Goal: Task Accomplishment & Management: Use online tool/utility

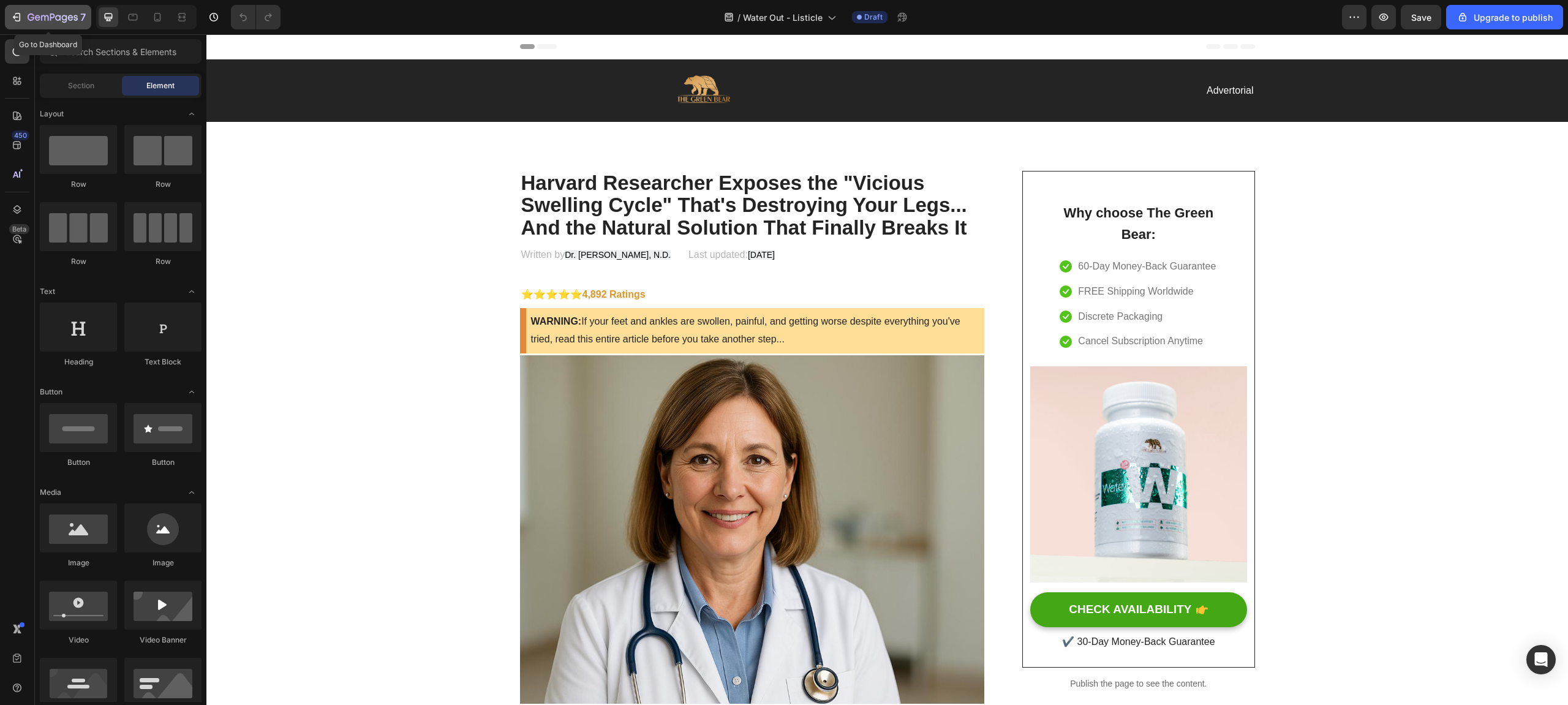
click at [21, 21] on icon "button" at bounding box center [17, 17] width 12 height 12
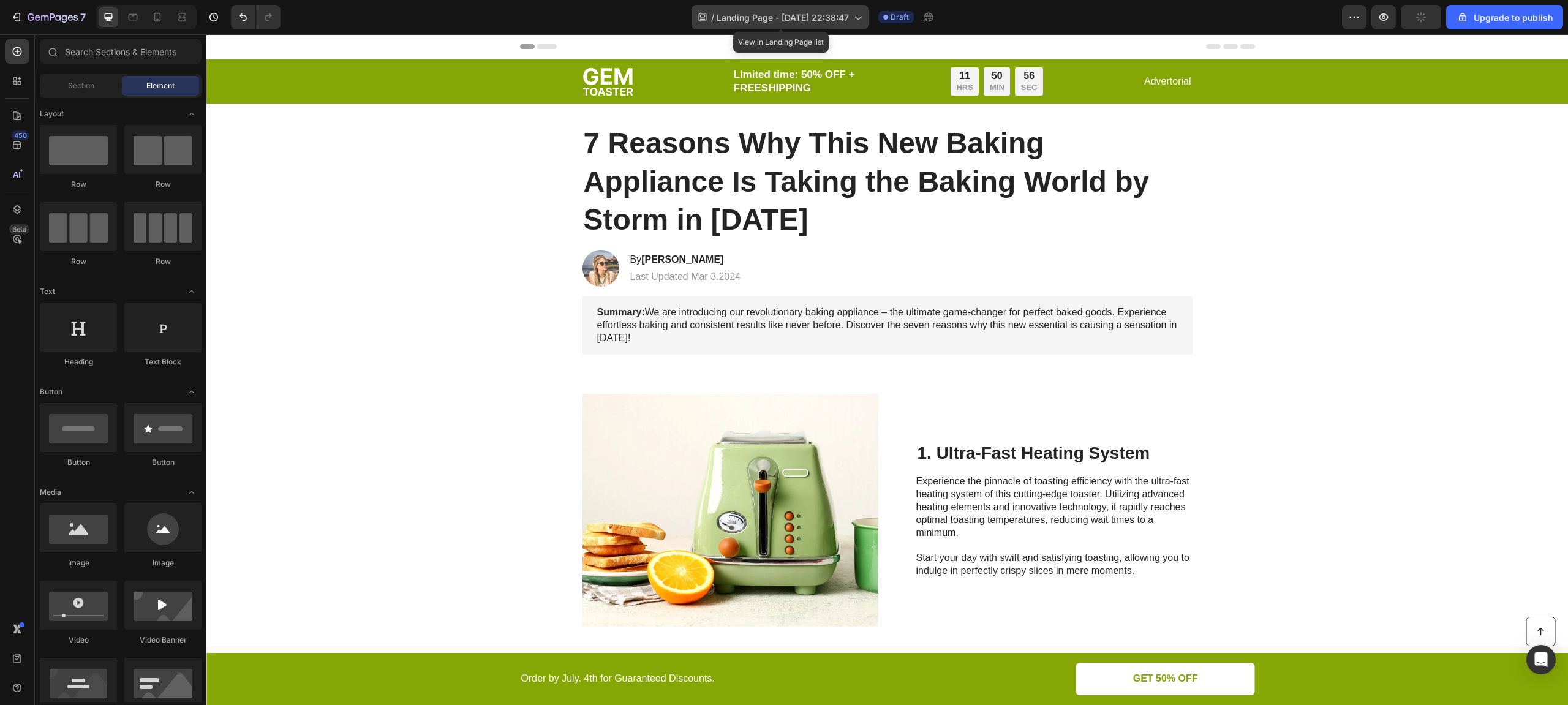
click at [768, 7] on div "/ Landing Page - [DATE] 22:38:47" at bounding box center [781, 17] width 177 height 25
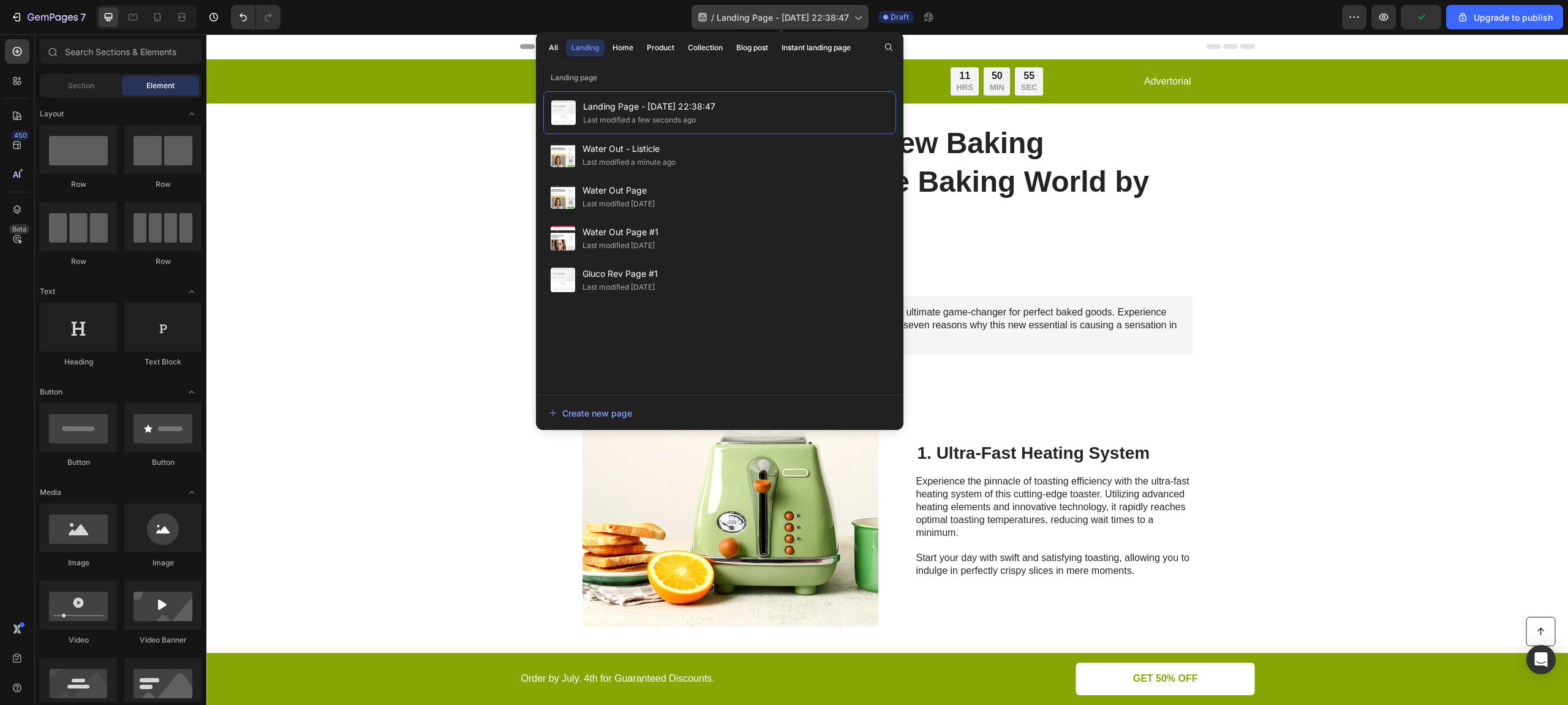
click at [767, 8] on div "/ Landing Page - [DATE] 22:38:47" at bounding box center [781, 17] width 177 height 25
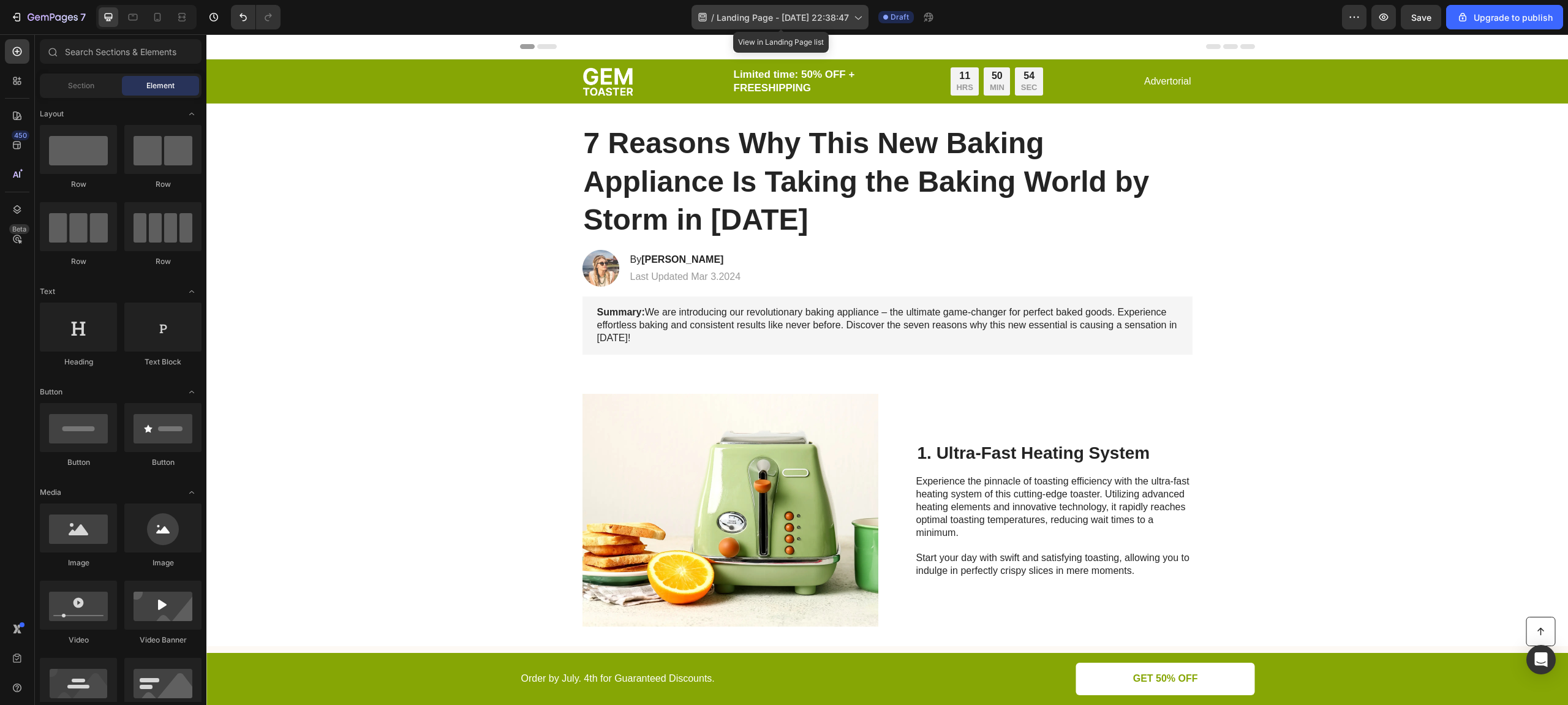
click at [755, 21] on span "Landing Page - [DATE] 22:38:47" at bounding box center [783, 17] width 132 height 13
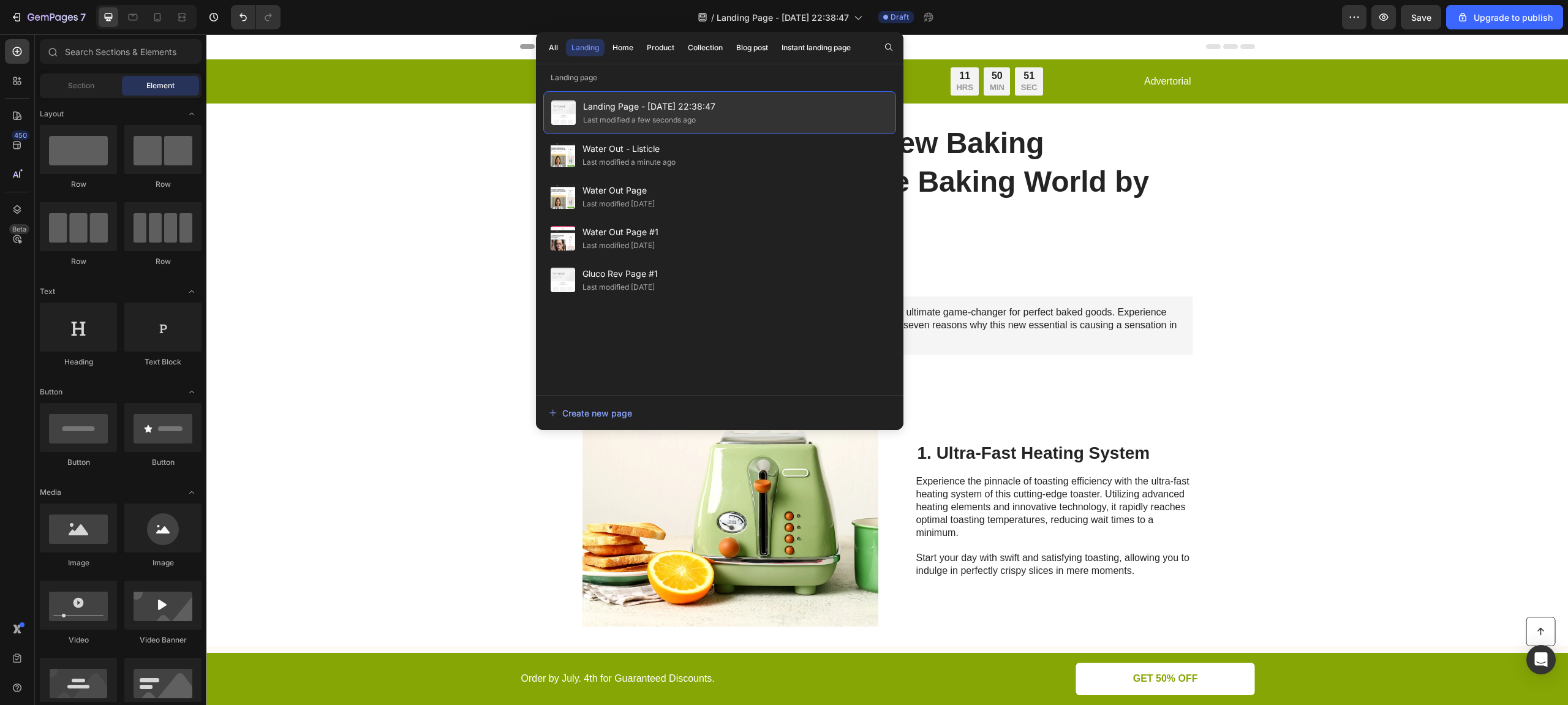
click at [644, 119] on div "Last modified a few seconds ago" at bounding box center [640, 120] width 112 height 12
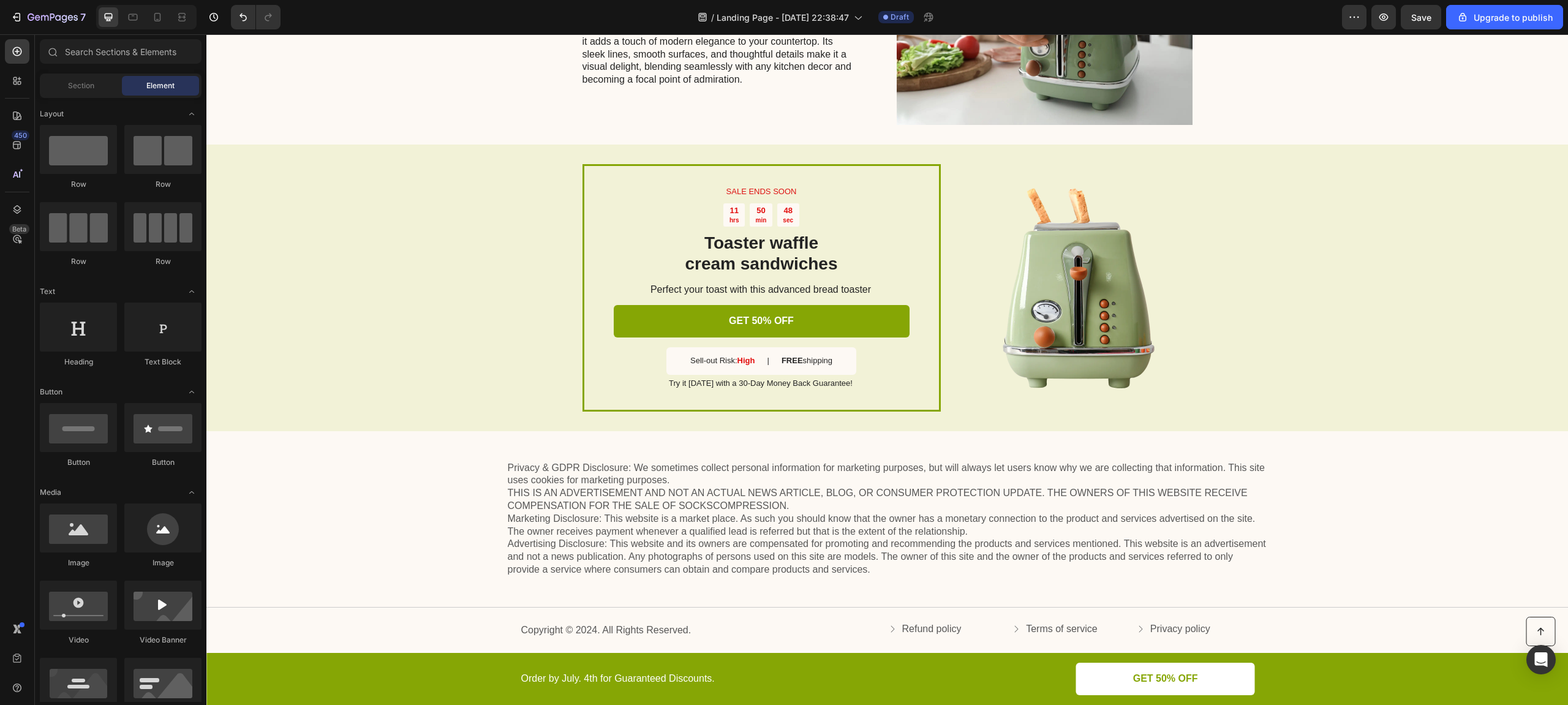
scroll to position [2544, 0]
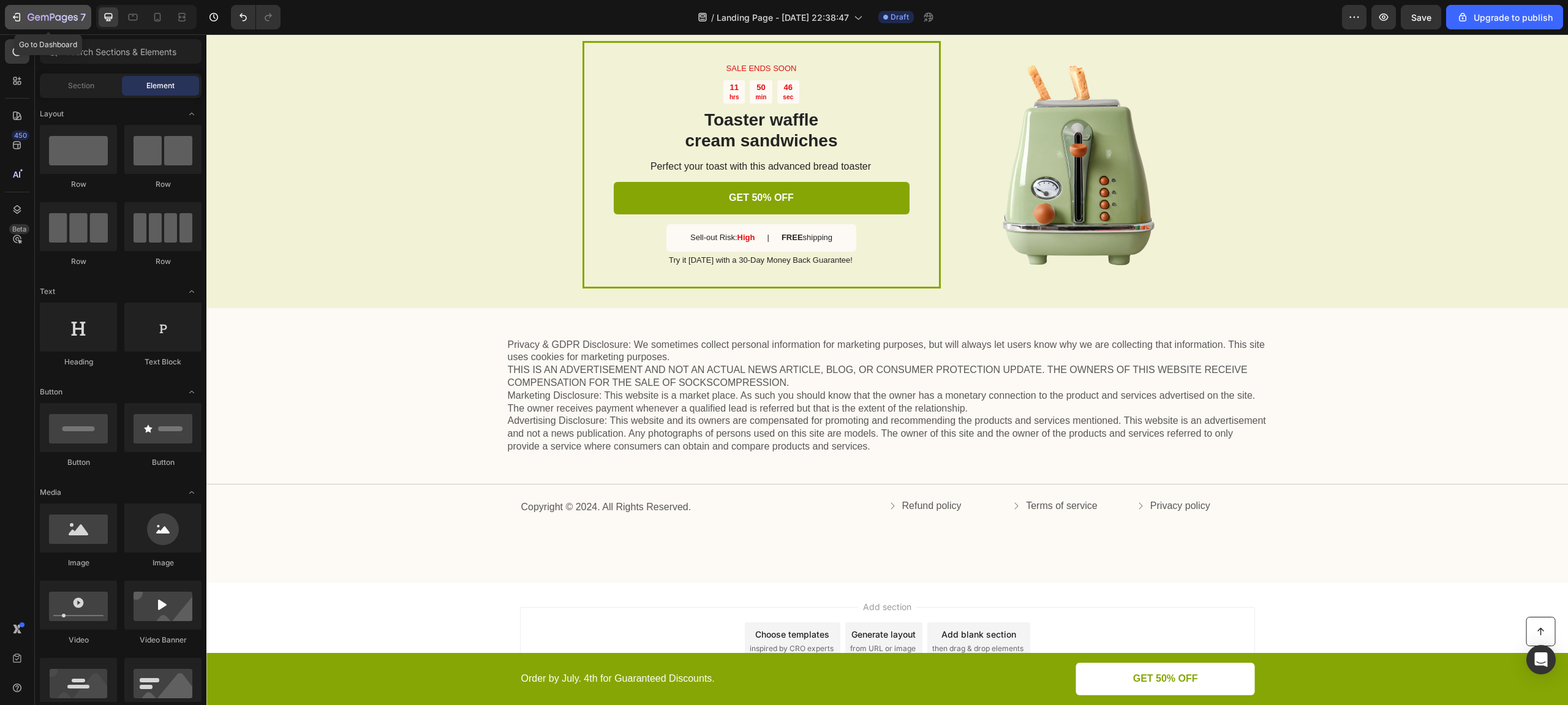
click at [28, 17] on icon "button" at bounding box center [31, 17] width 7 height 7
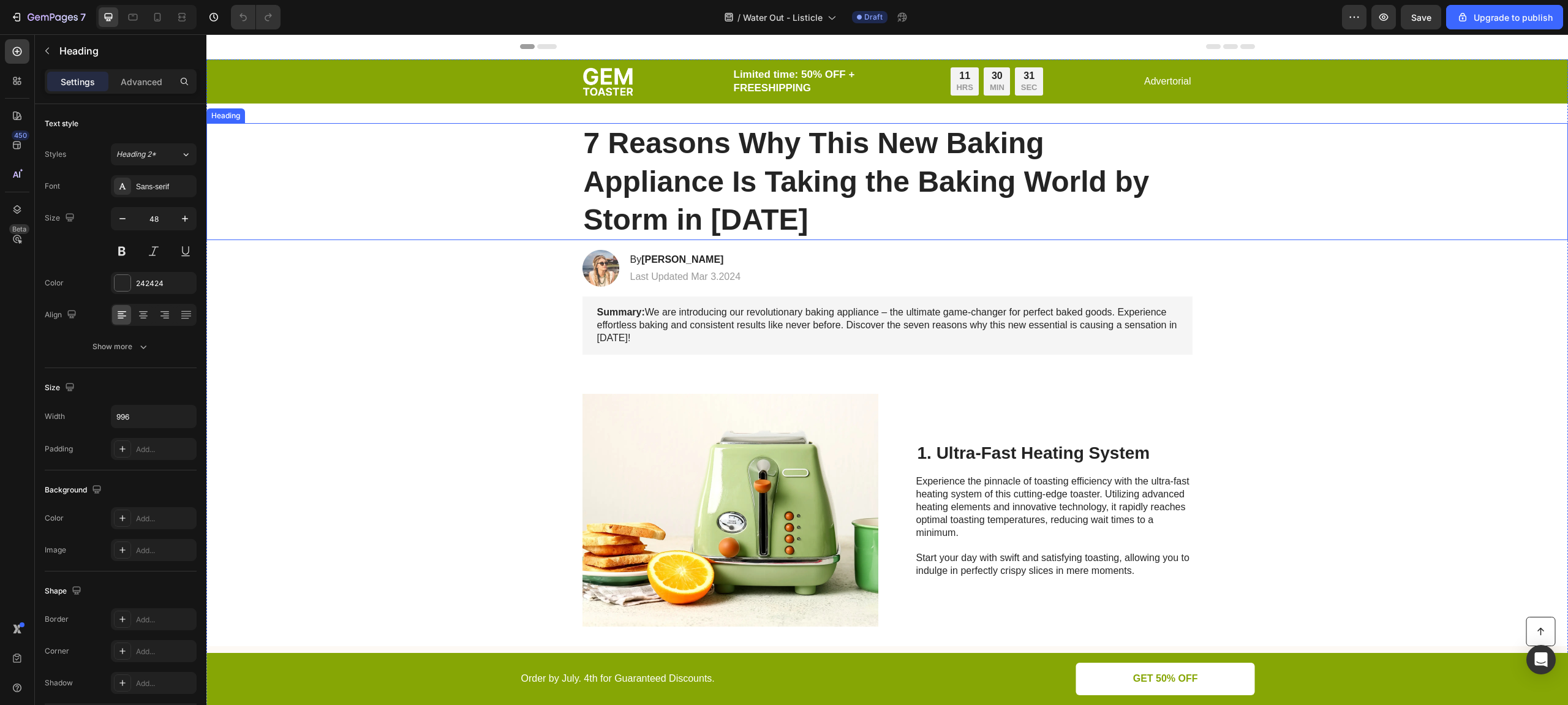
click at [666, 164] on h1 "7 Reasons Why This New Baking Appliance Is Taking the Baking World by Storm in …" at bounding box center [887, 181] width 610 height 117
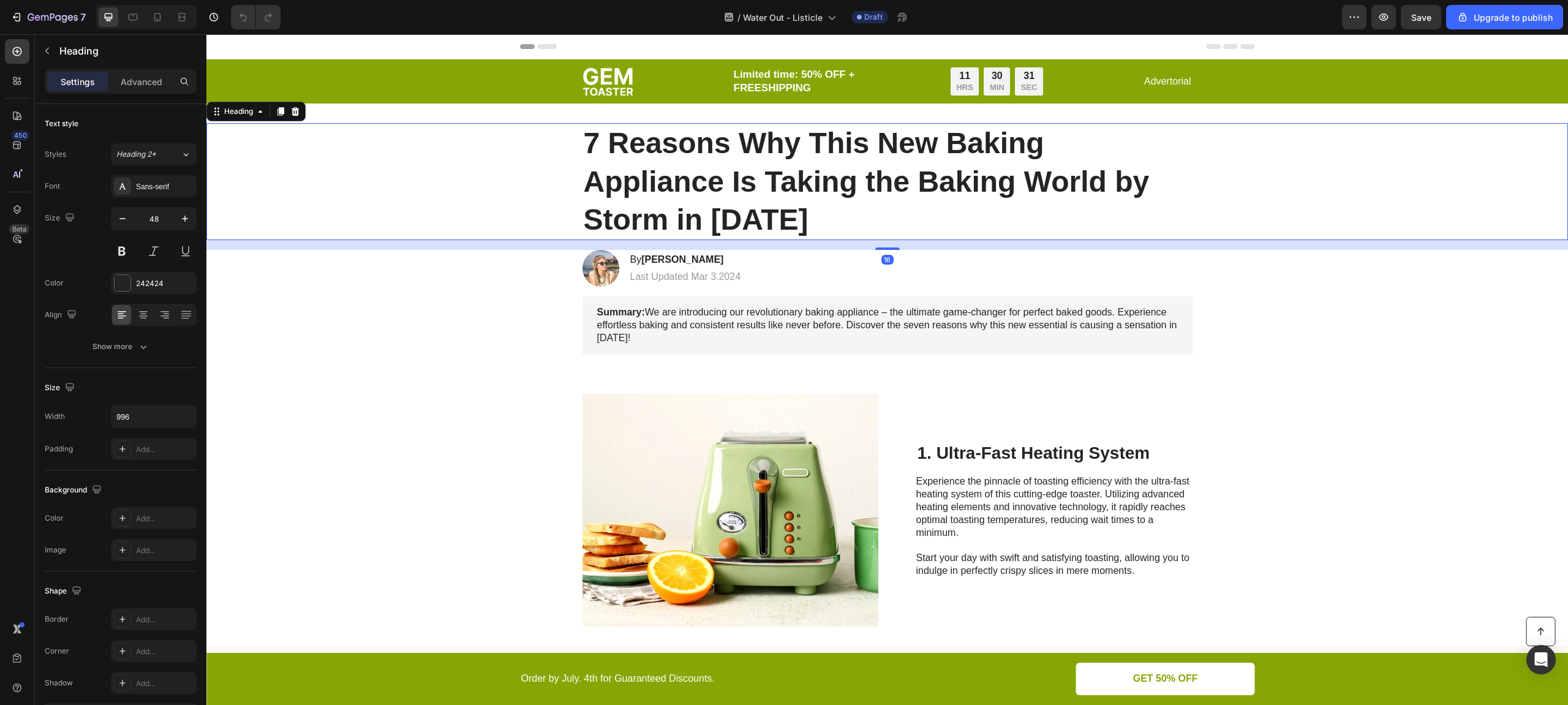
click at [666, 164] on h1 "7 Reasons Why This New Baking Appliance Is Taking the Baking World by Storm in …" at bounding box center [887, 181] width 610 height 117
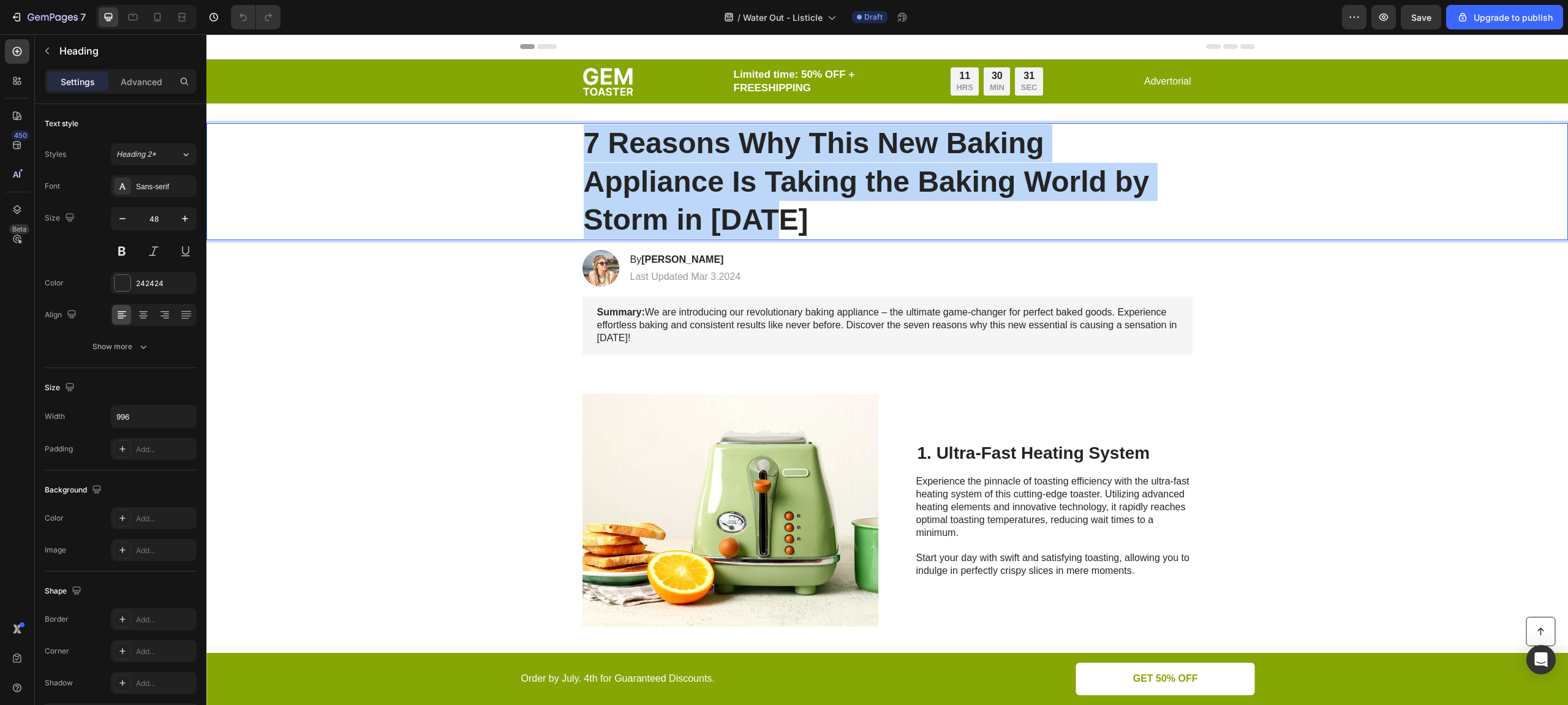
click at [666, 164] on p "7 Reasons Why This New Baking Appliance Is Taking the Baking World by Storm in …" at bounding box center [887, 181] width 607 height 114
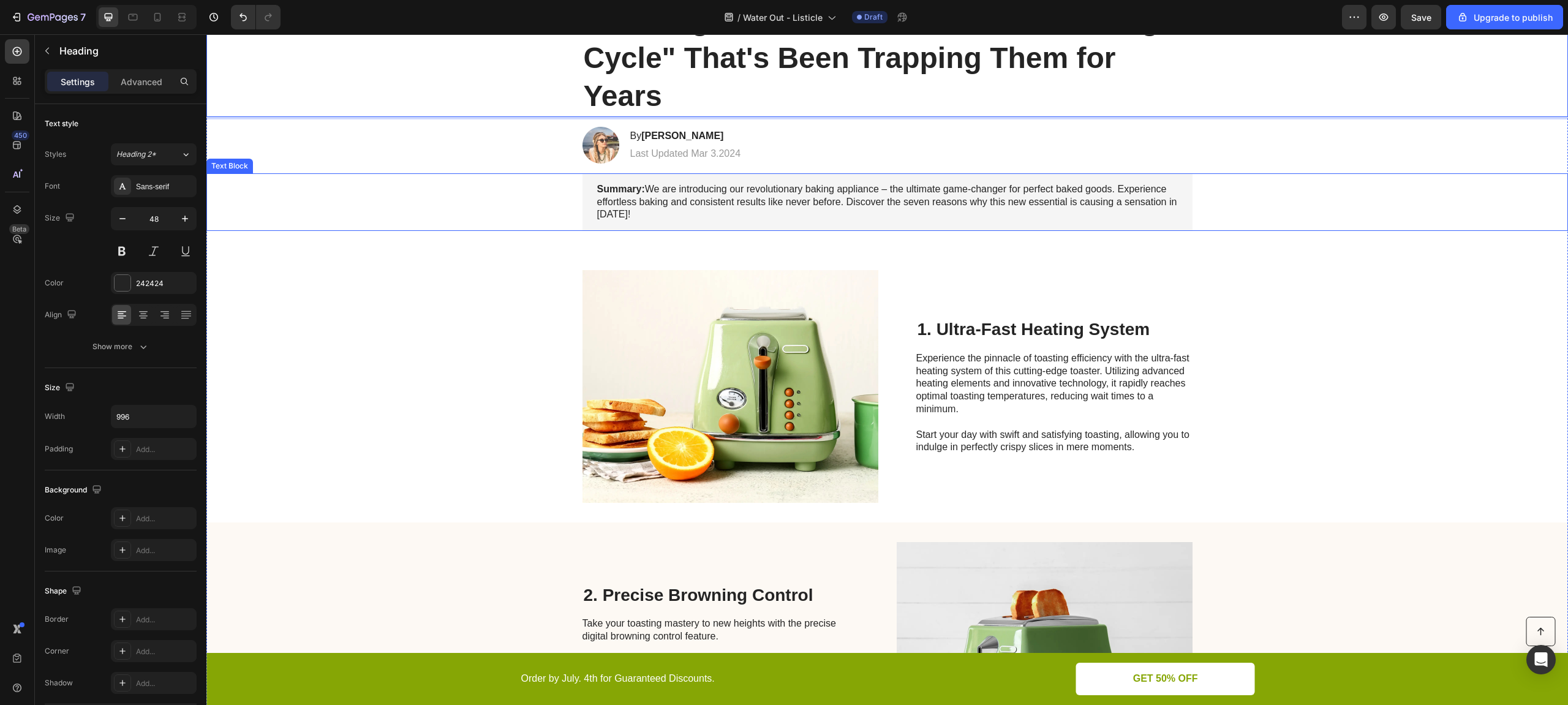
scroll to position [195, 0]
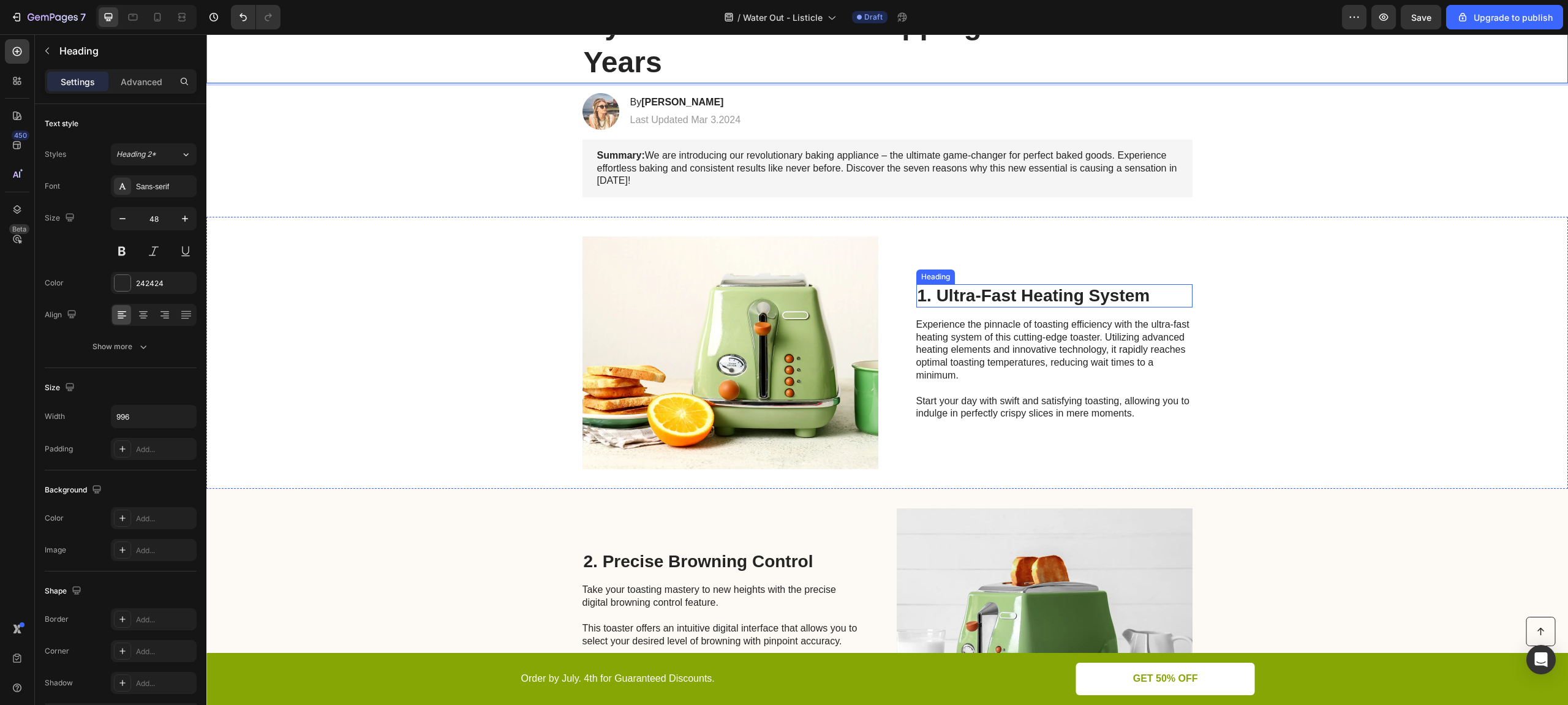
click at [983, 300] on h2 "1. Ultra-Fast Heating System" at bounding box center [1055, 296] width 276 height 24
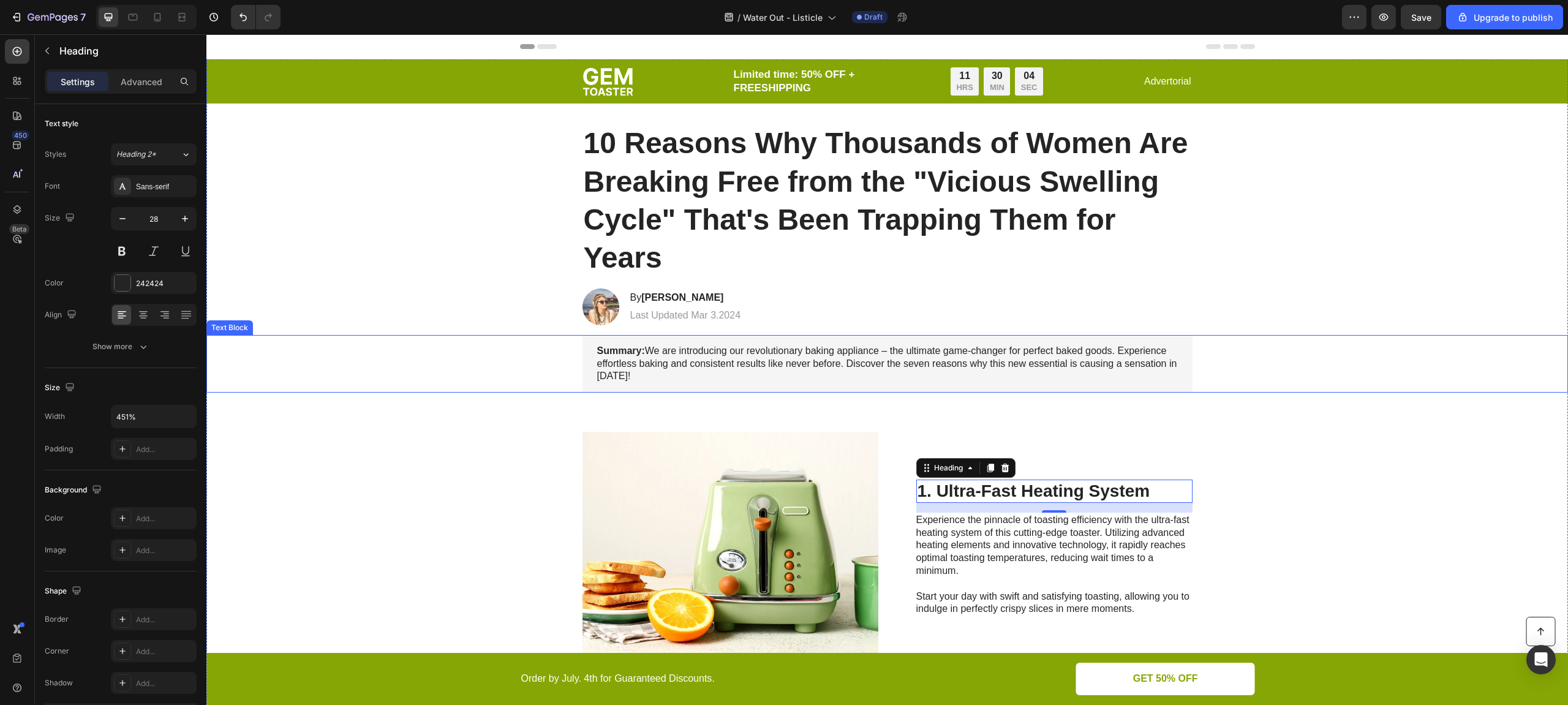
scroll to position [247, 0]
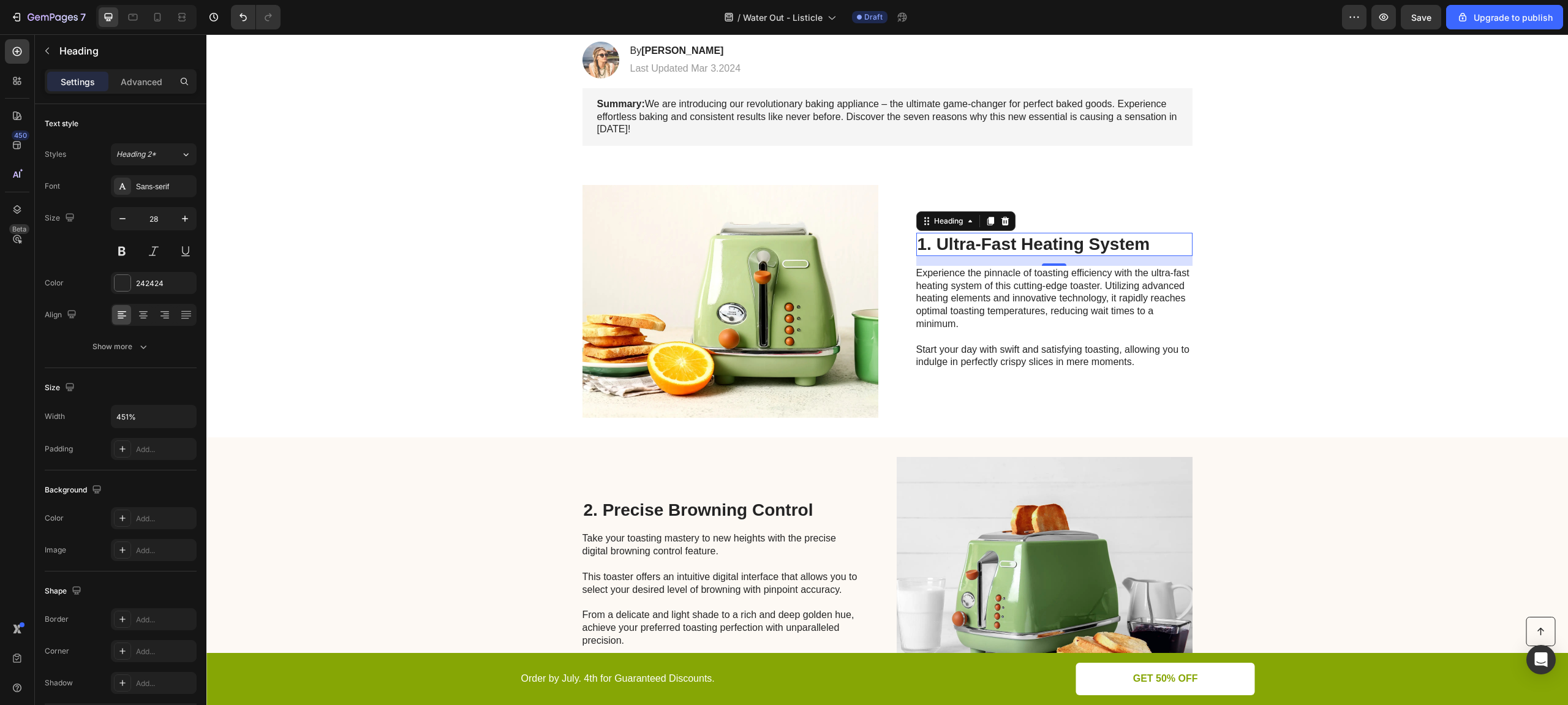
click at [1013, 233] on h2 "1. Ultra-Fast Heating System" at bounding box center [1055, 245] width 276 height 24
click at [1020, 246] on p "1. Ultra-Fast Heating System" at bounding box center [1055, 244] width 274 height 21
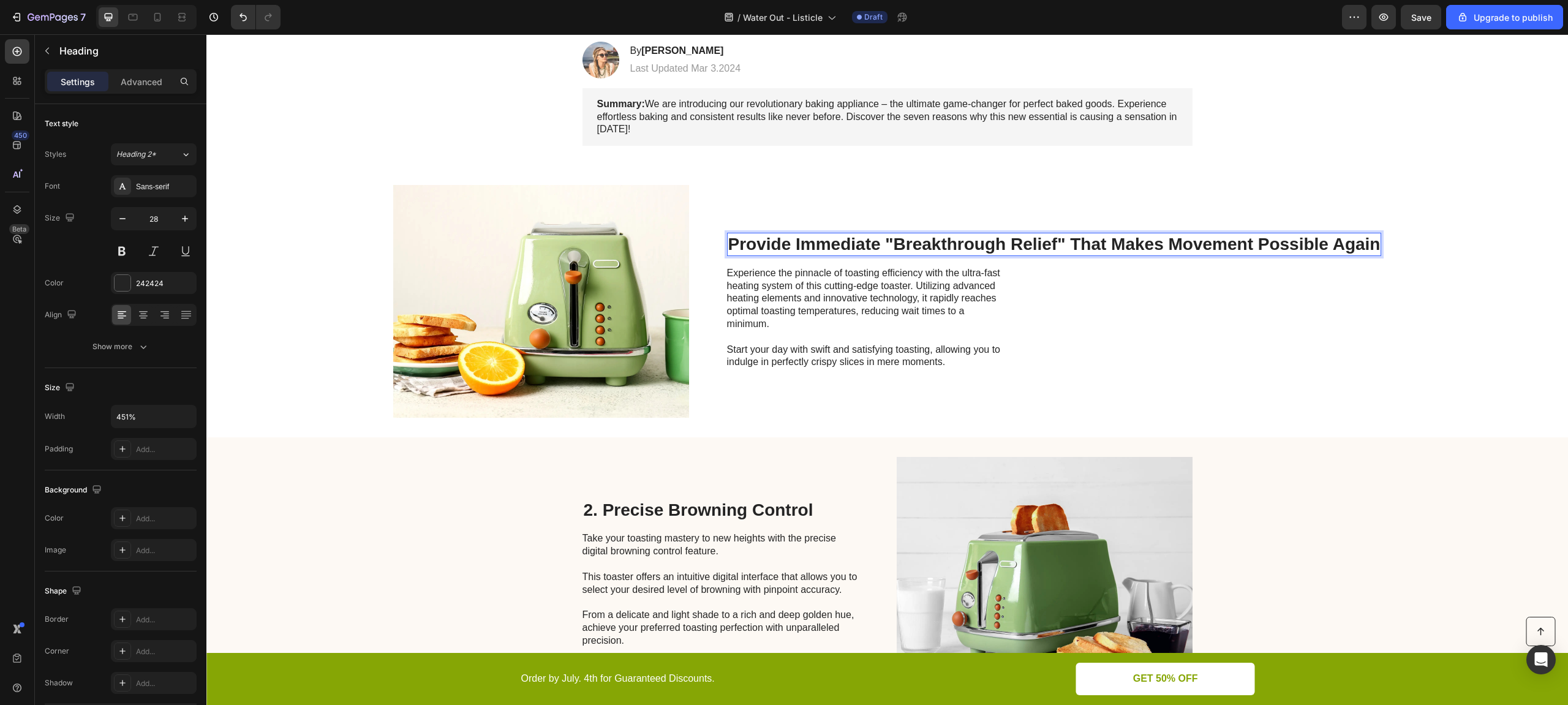
click at [902, 243] on p "Provide Immediate "Breakthrough Relief" That Makes Movement Possible Again" at bounding box center [1055, 244] width 652 height 21
click at [1059, 244] on p "Provide Immediate "Breakthrough Relief" That Makes Movement Possible Again" at bounding box center [1055, 244] width 652 height 21
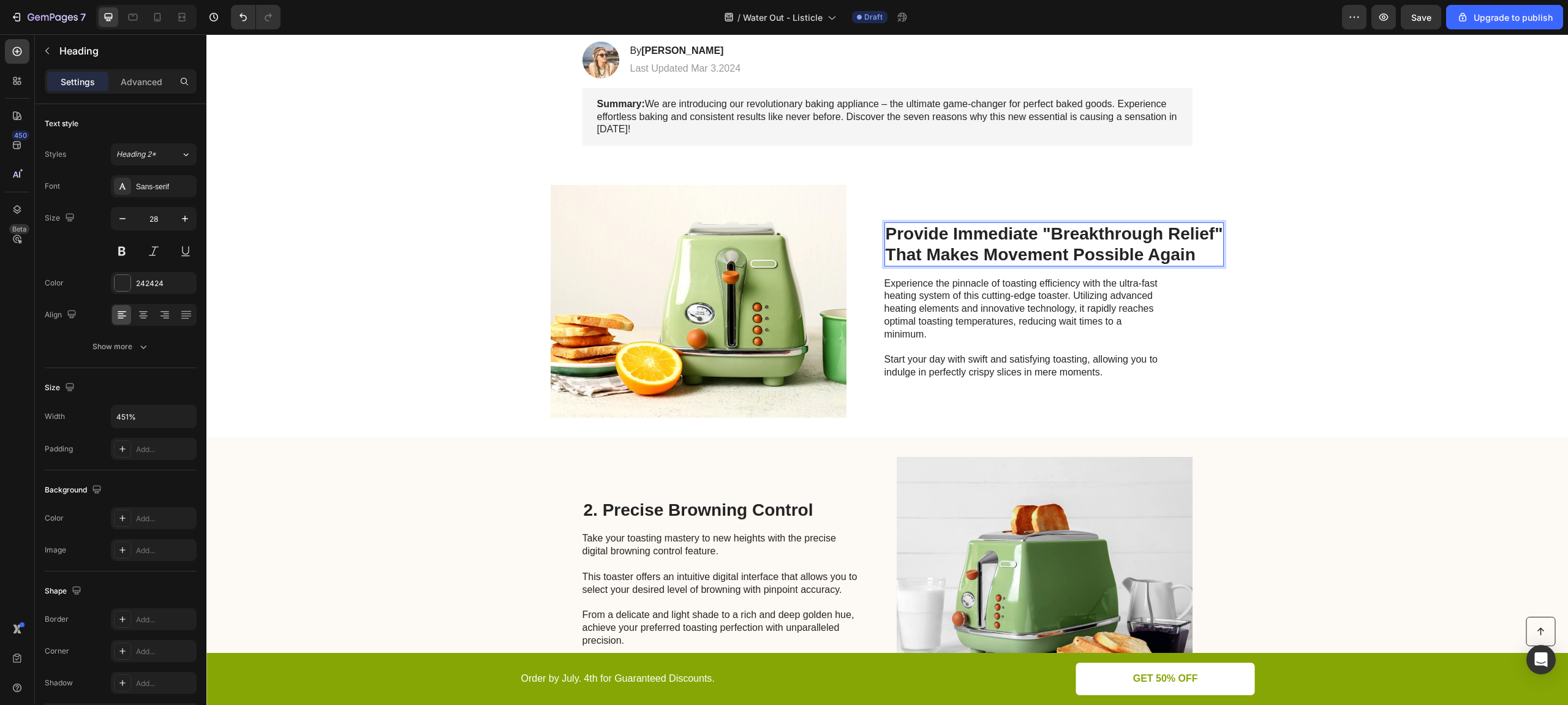
scroll to position [237, 0]
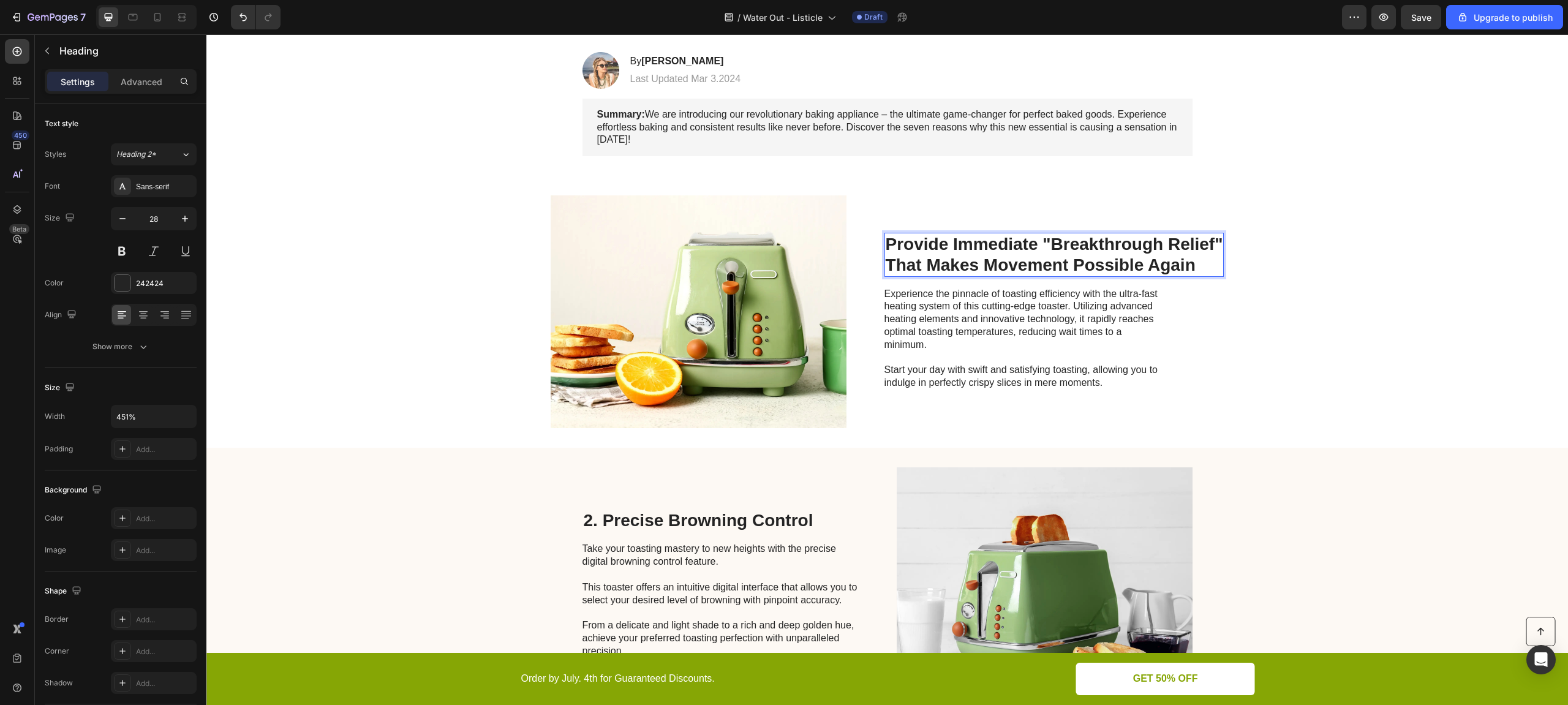
click at [1067, 265] on p "Provide Immediate "Breakthrough Relief" That Makes Movement Possible Again" at bounding box center [1055, 254] width 337 height 41
click at [1225, 482] on div "2. Precise Browning Control Heading Take your toasting mastery to new heights w…" at bounding box center [887, 584] width 1362 height 272
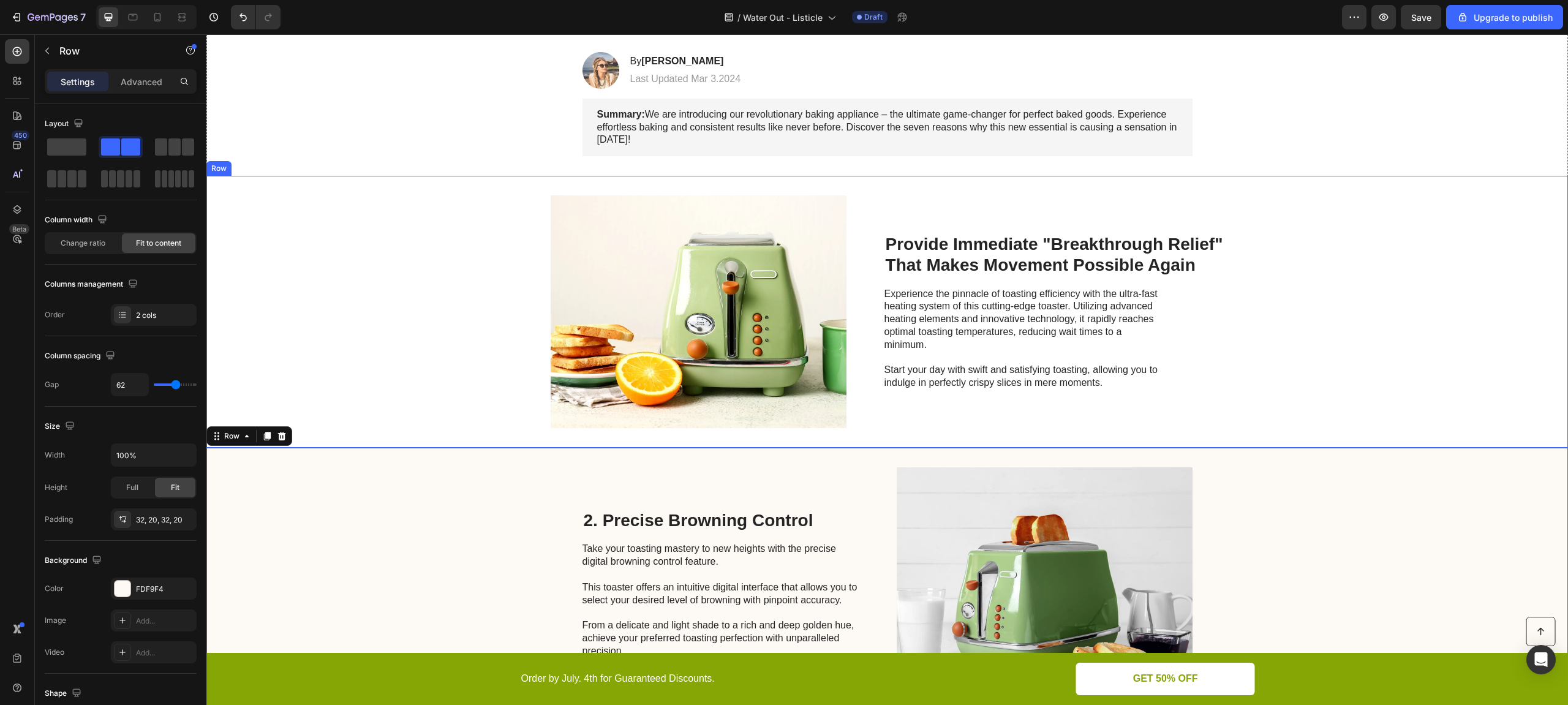
click at [879, 241] on div "Image Provide Immediate "Breakthrough Relief" That Makes Movement Possible Agai…" at bounding box center [887, 312] width 1362 height 272
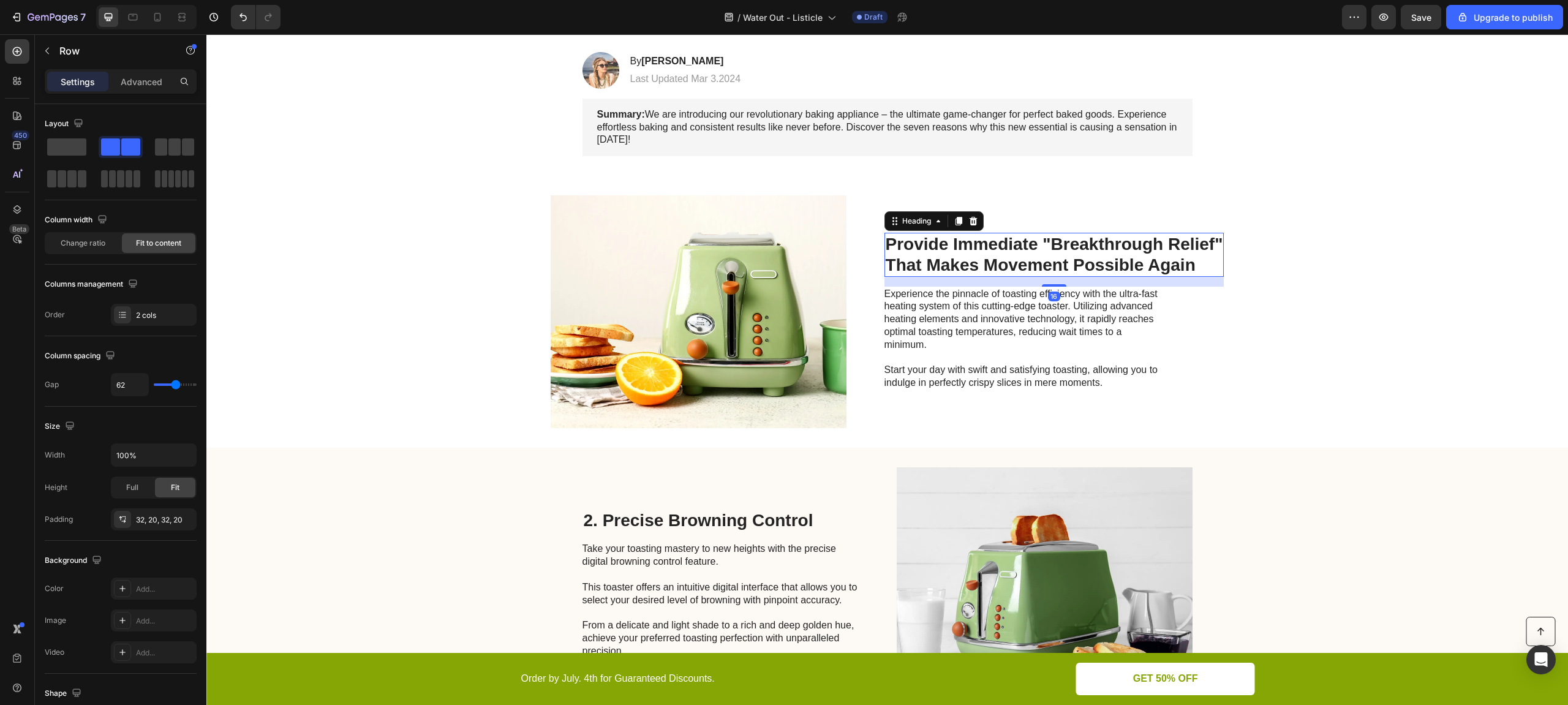
click at [886, 244] on p "Provide Immediate "Breakthrough Relief" That Makes Movement Possible Again" at bounding box center [1055, 254] width 337 height 41
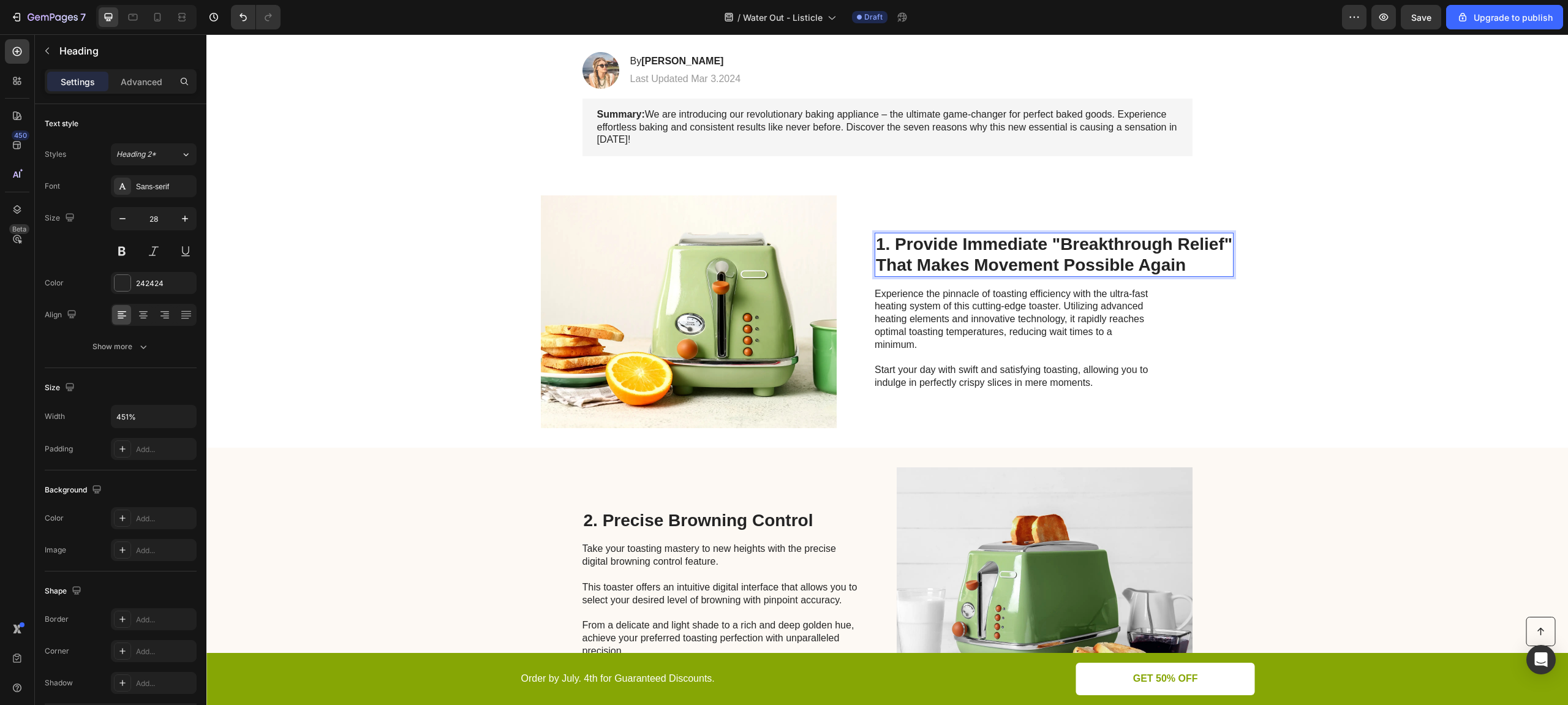
click at [876, 264] on p "1. Provide Immediate "Breakthrough Relief" That Makes Movement Possible Again" at bounding box center [1055, 254] width 357 height 41
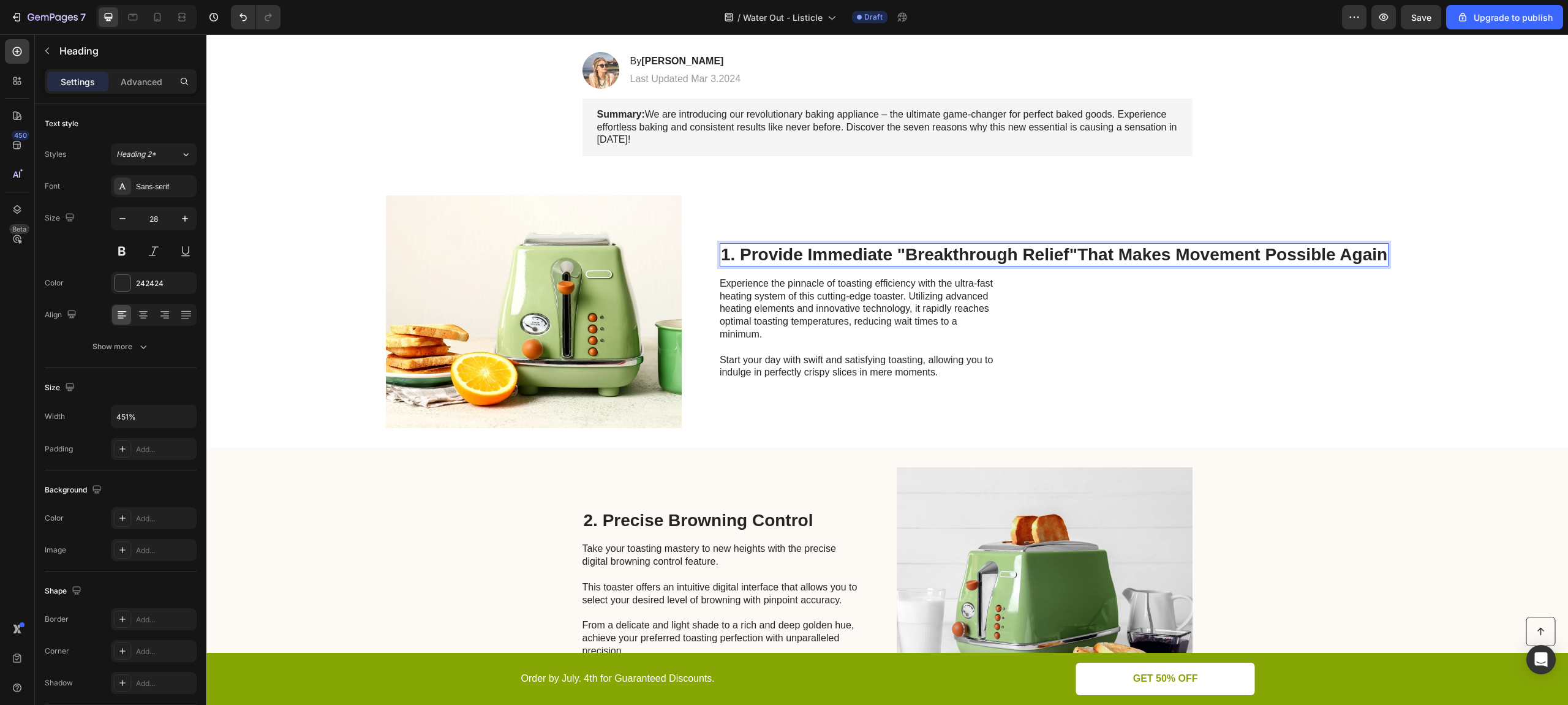
scroll to position [247, 0]
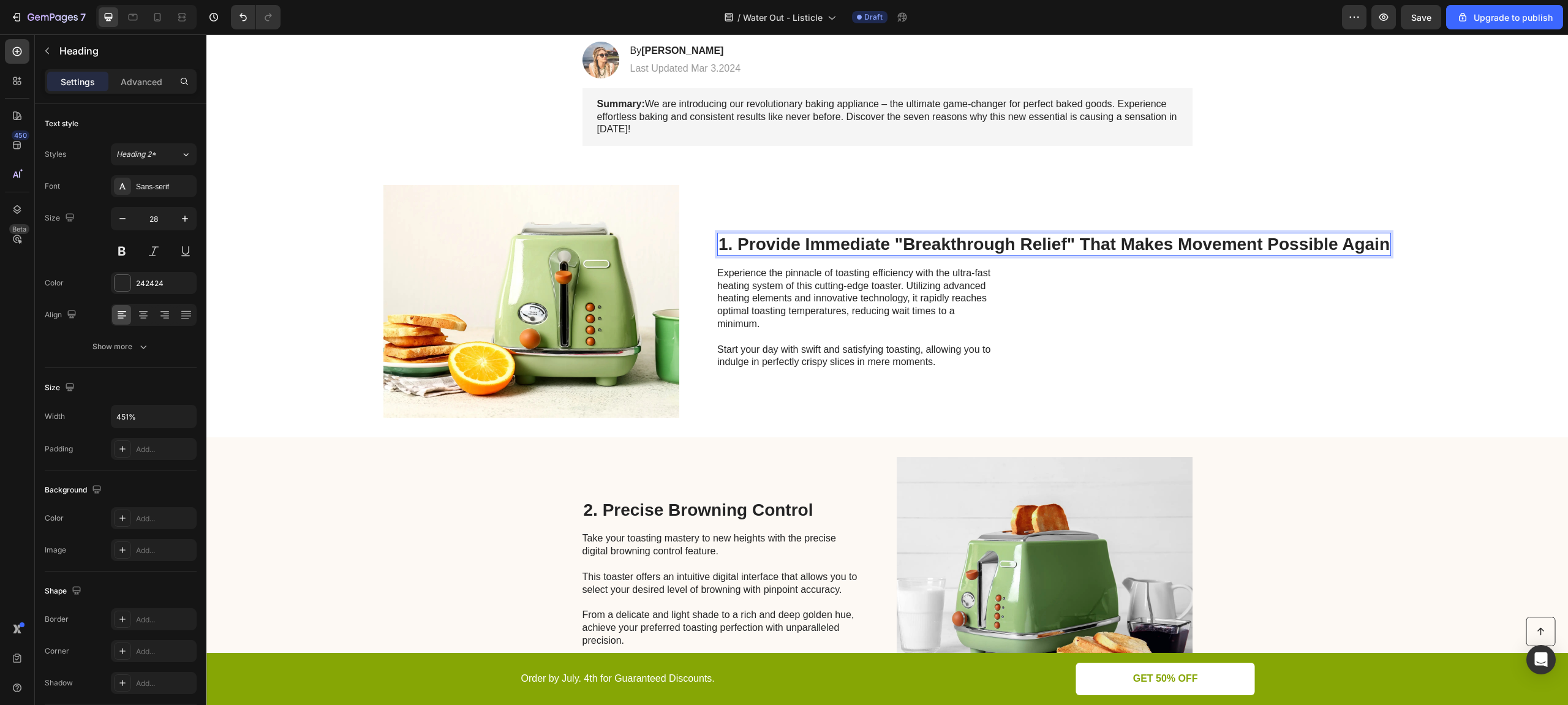
click at [1111, 247] on p "1. Provide Immediate "Breakthrough Relief" That Makes Movement Possible Again" at bounding box center [1054, 244] width 671 height 21
click at [1072, 241] on p "1. Provide Immediate "Breakthrough Relief" That Makes Movement Possible Again" at bounding box center [1054, 244] width 671 height 21
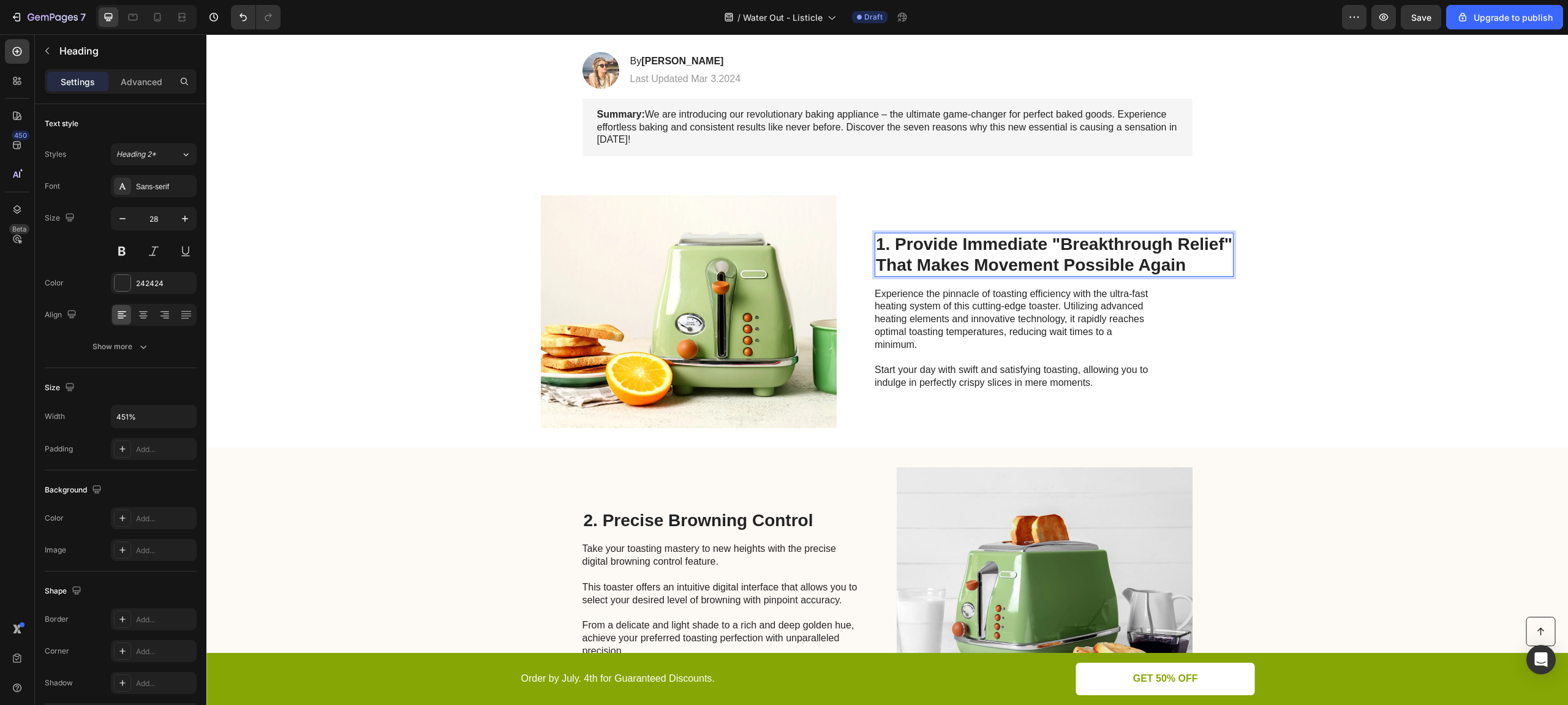
click at [890, 247] on p "1. Provide Immediate "Breakthrough Relief" That Makes Movement Possible Again" at bounding box center [1055, 254] width 357 height 41
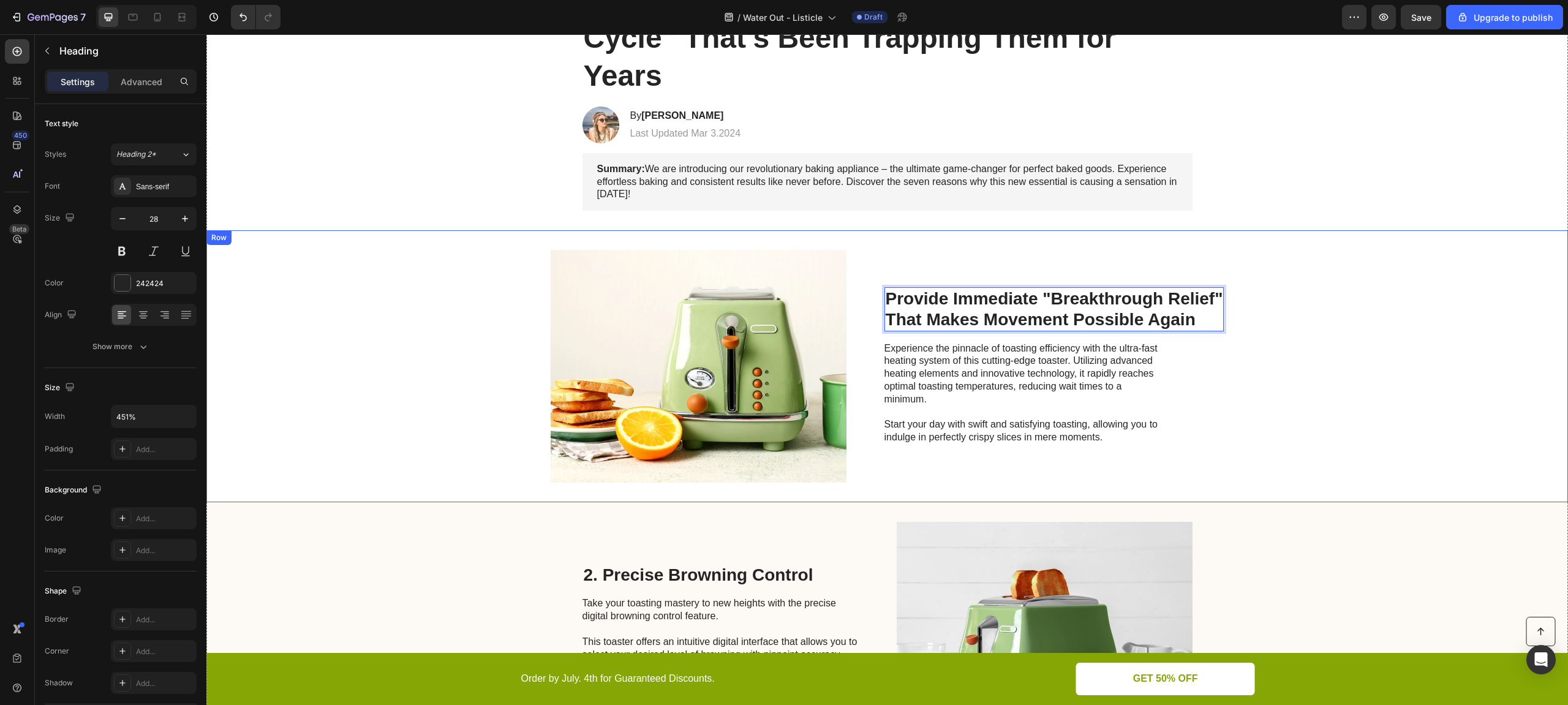
scroll to position [162, 0]
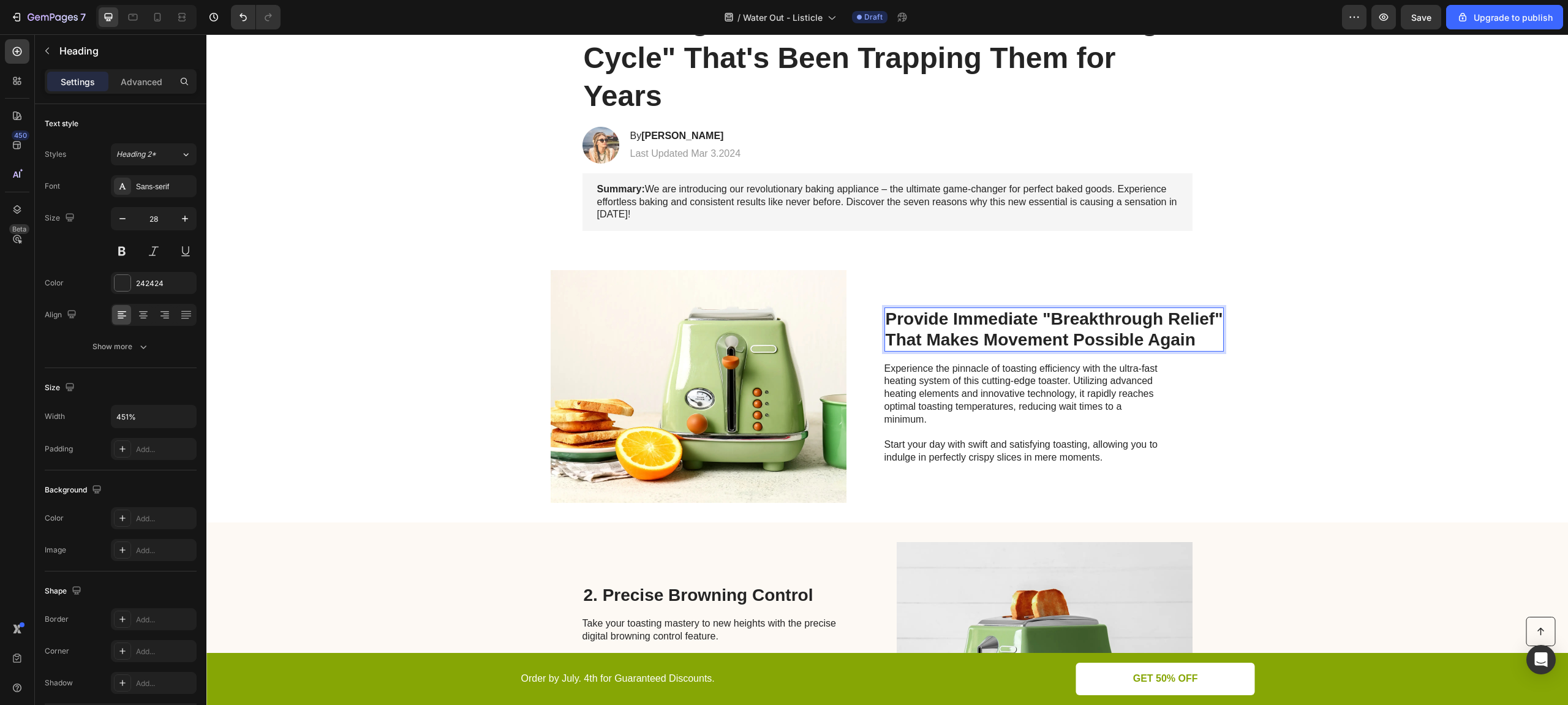
click at [1164, 318] on p "Provide Immediate "Breakthrough Relief" That Makes Movement Possible Again" at bounding box center [1055, 329] width 337 height 41
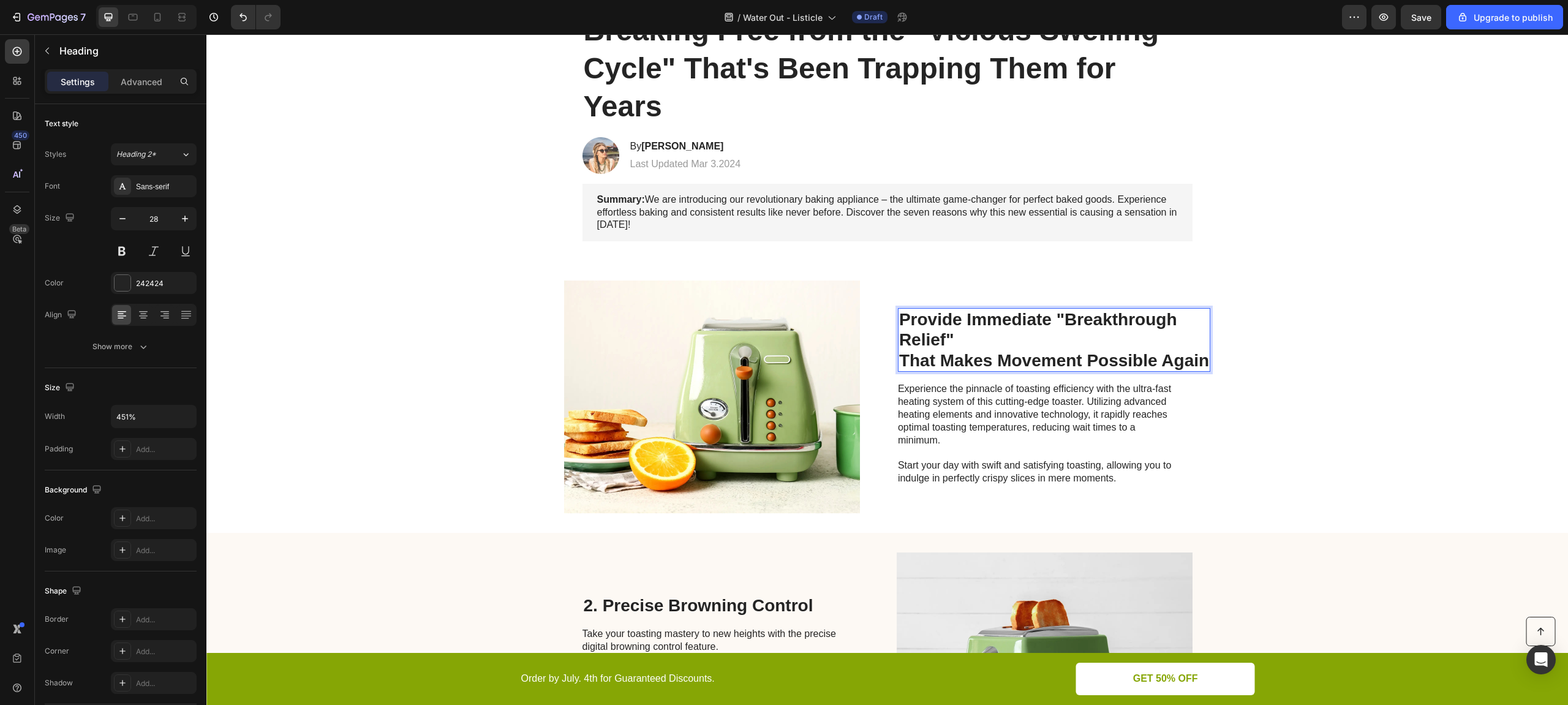
click at [899, 360] on p "Provide Immediate "Breakthrough Relief" That Makes Movement Possible Again" at bounding box center [1054, 340] width 309 height 62
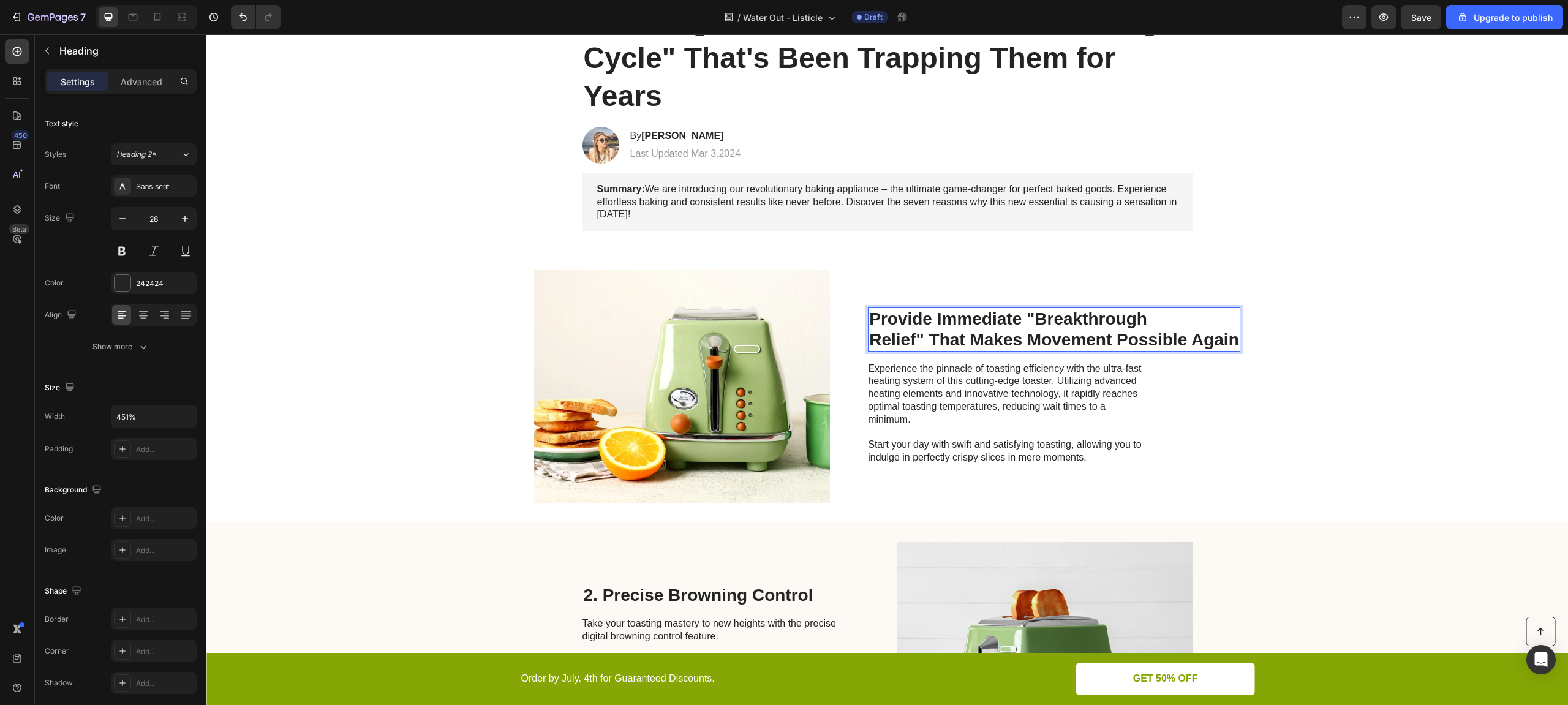
click at [1114, 344] on p "Provide Immediate "Breakthrough Relief" That Makes Movement Possible Again" at bounding box center [1054, 329] width 370 height 41
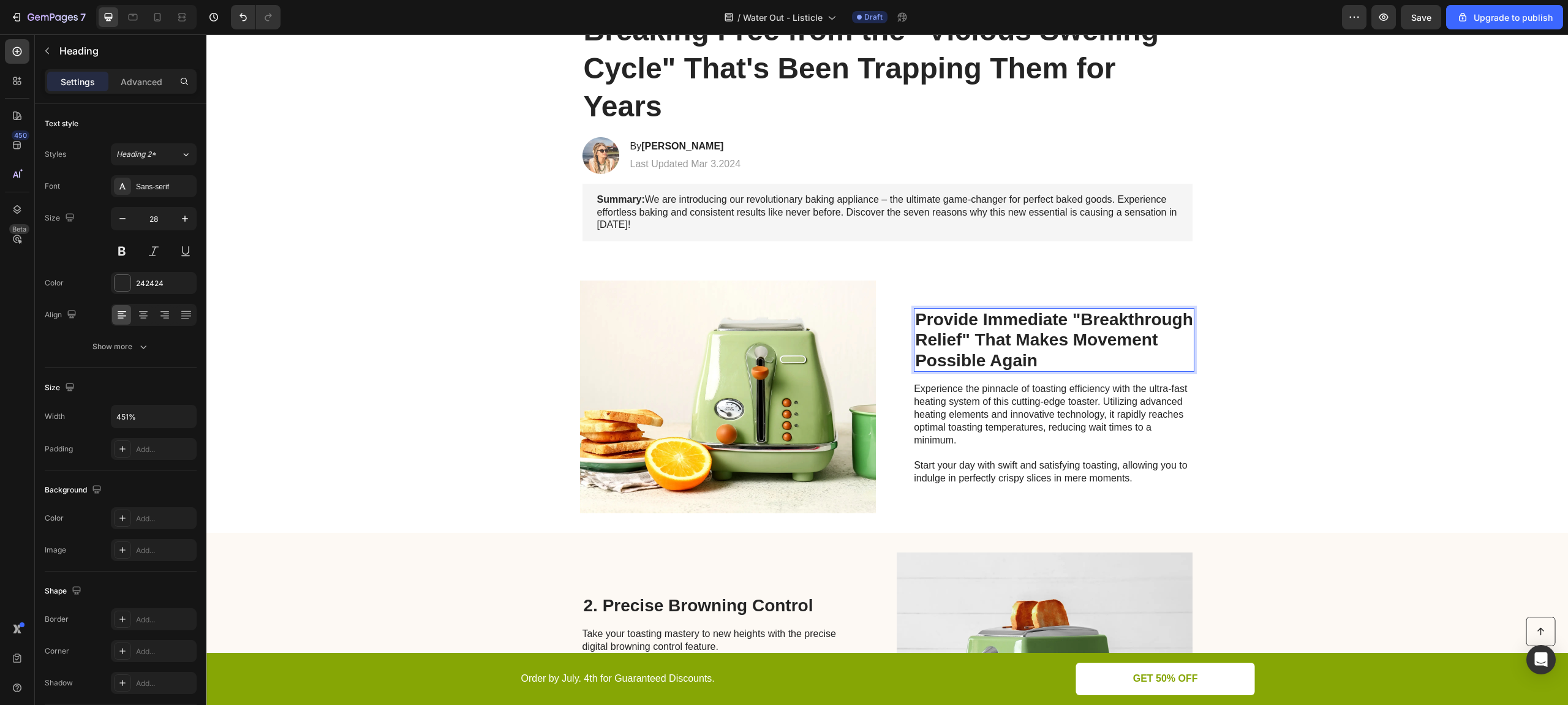
click at [915, 321] on p "Provide Immediate "Breakthrough Relief" That Makes Movement Possible Again" at bounding box center [1054, 340] width 278 height 62
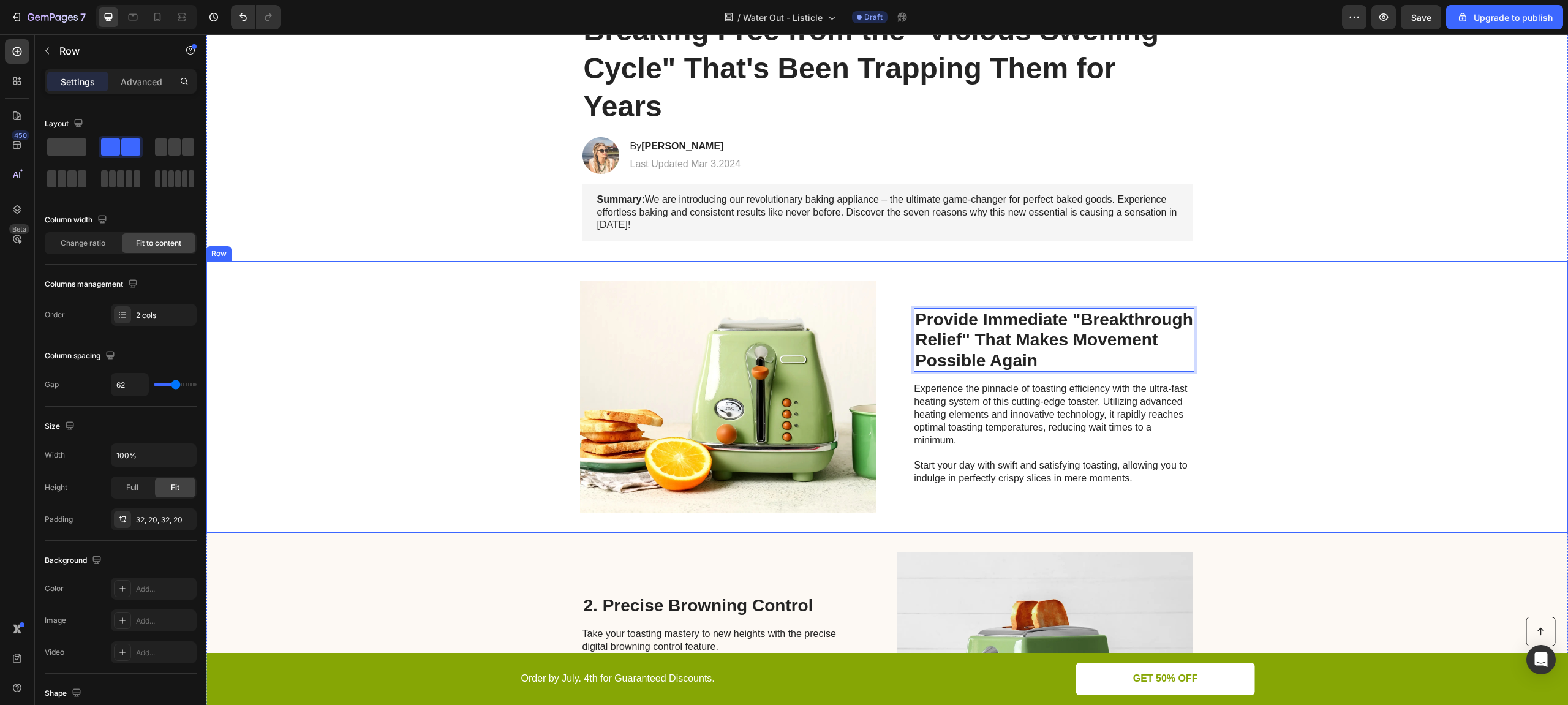
click at [483, 399] on div "Image Provide Immediate "Breakthrough Relief" That Makes Movement Possible Agai…" at bounding box center [887, 397] width 1362 height 272
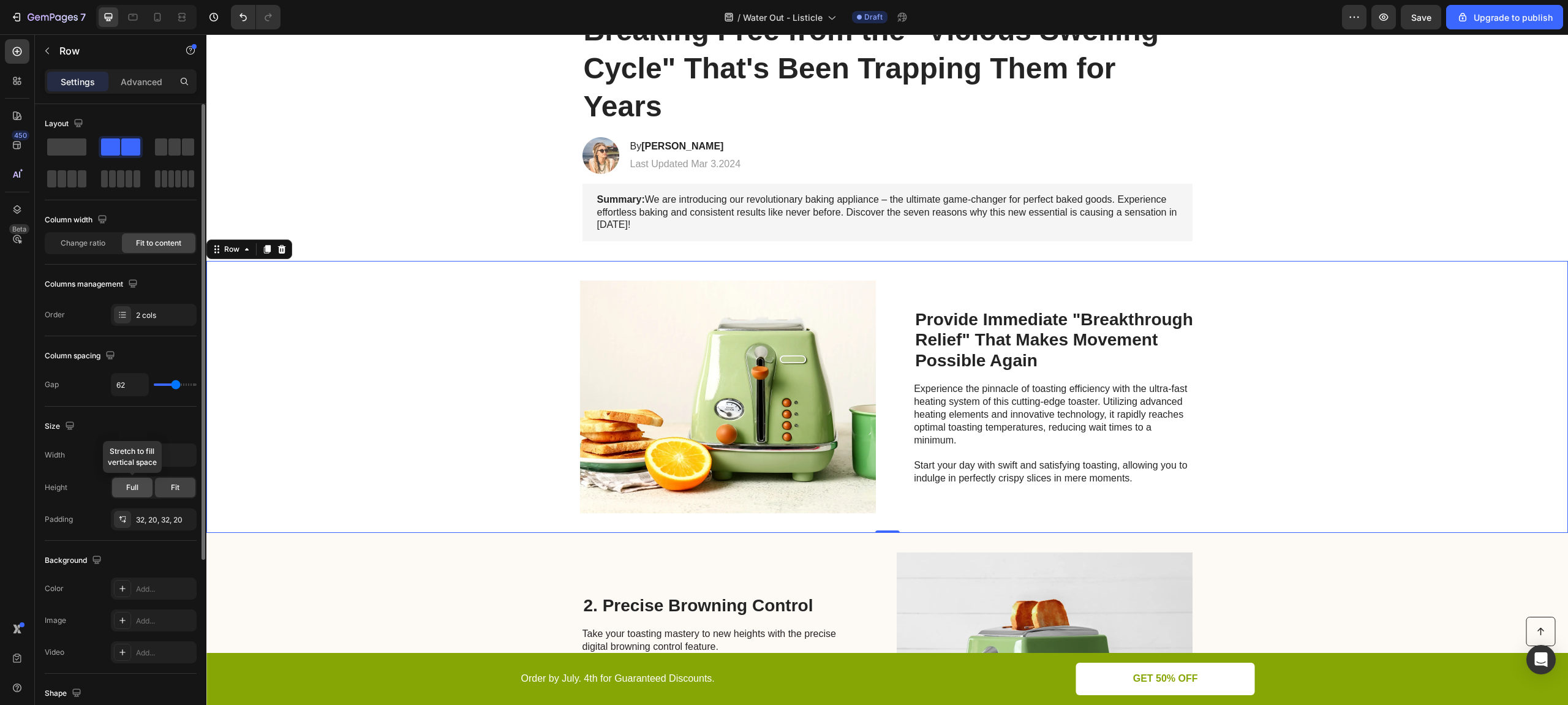
click at [124, 493] on div "Full" at bounding box center [132, 488] width 40 height 20
click at [124, 492] on div "Full" at bounding box center [132, 488] width 40 height 20
click at [168, 490] on div "Fit" at bounding box center [174, 488] width 40 height 20
click at [86, 247] on span "Change ratio" at bounding box center [83, 243] width 44 height 11
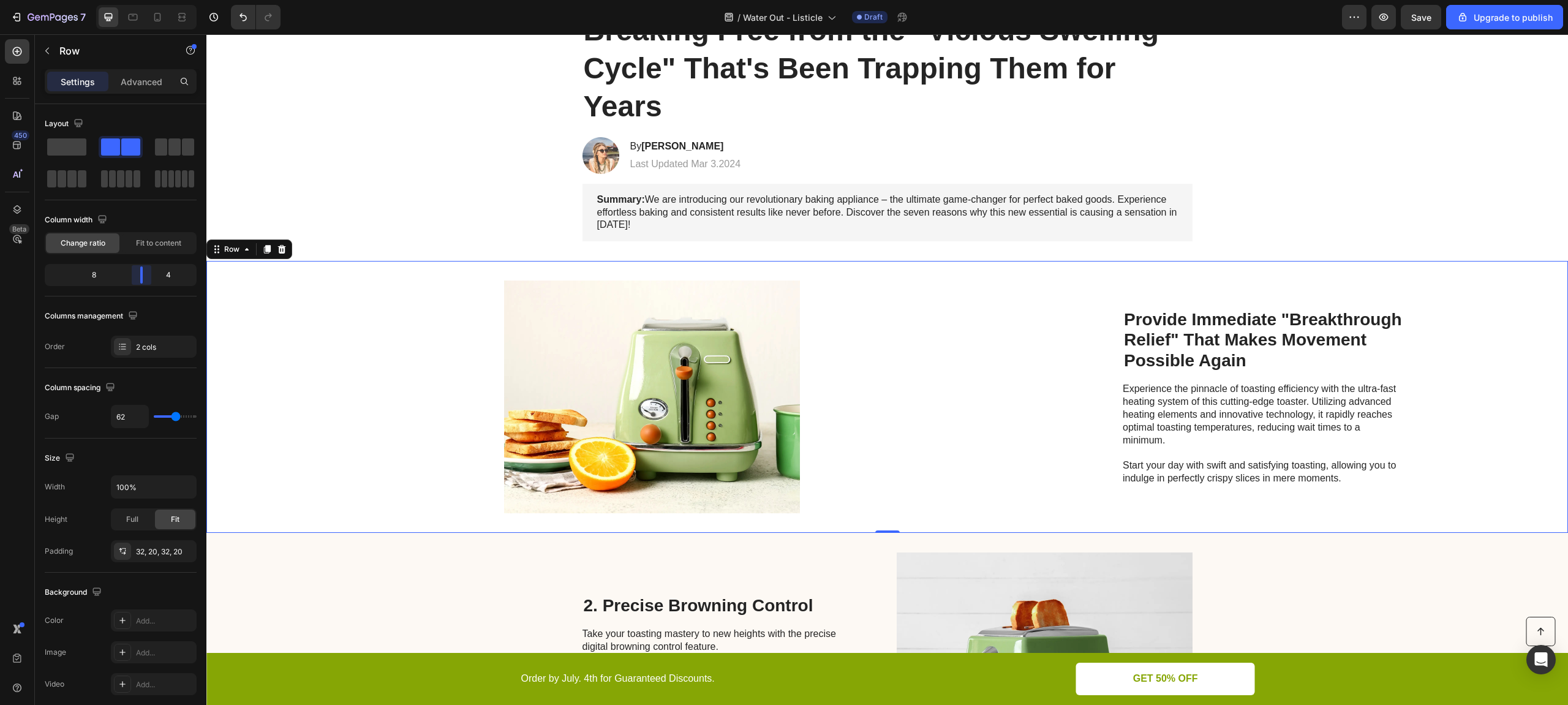
drag, startPoint x: 124, startPoint y: 282, endPoint x: 152, endPoint y: 296, distance: 31.3
click at [152, 0] on body "7 / Water Out - Listicle Draft Preview Save Upgrade to publish 450 Beta Section…" at bounding box center [784, 0] width 1568 height 0
click at [147, 240] on span "Fit to content" at bounding box center [159, 243] width 45 height 11
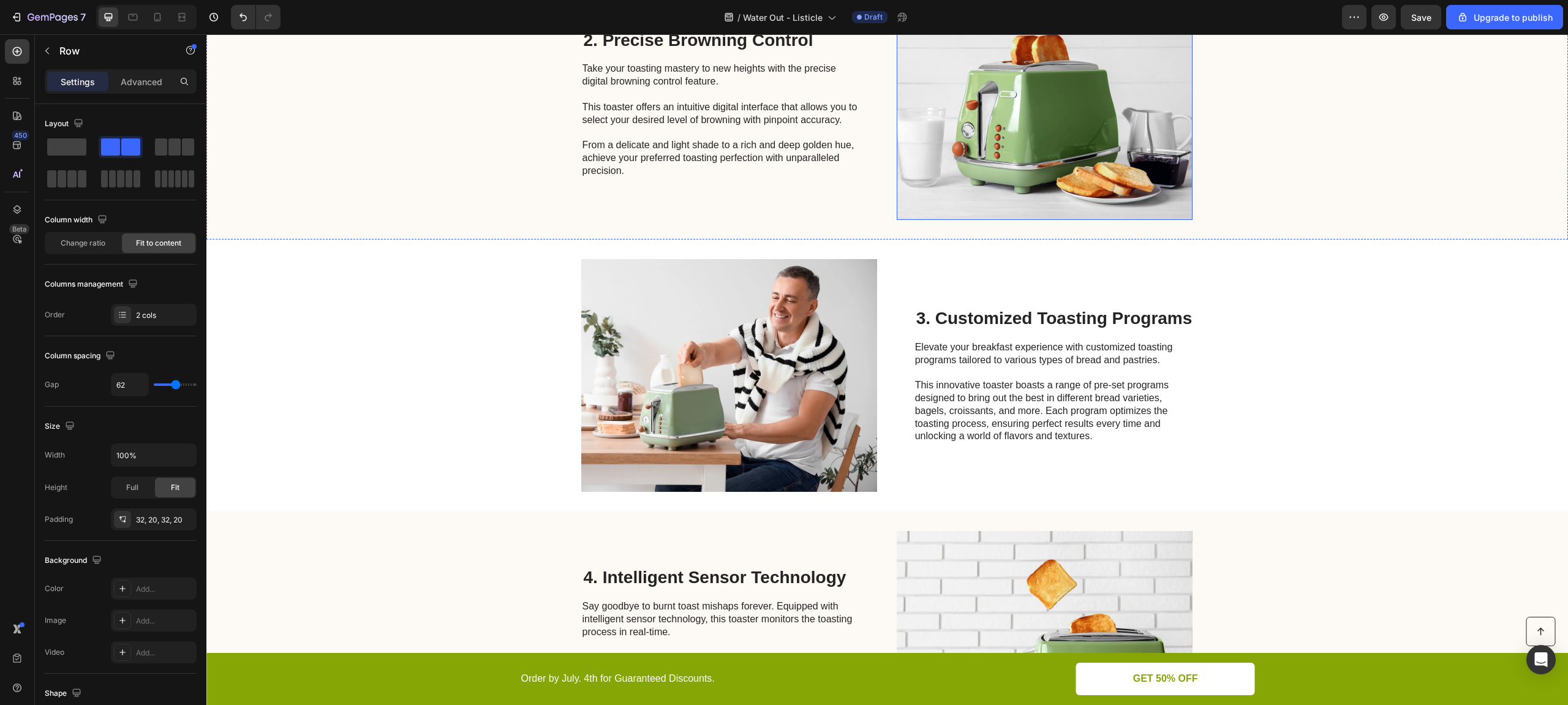
scroll to position [119, 0]
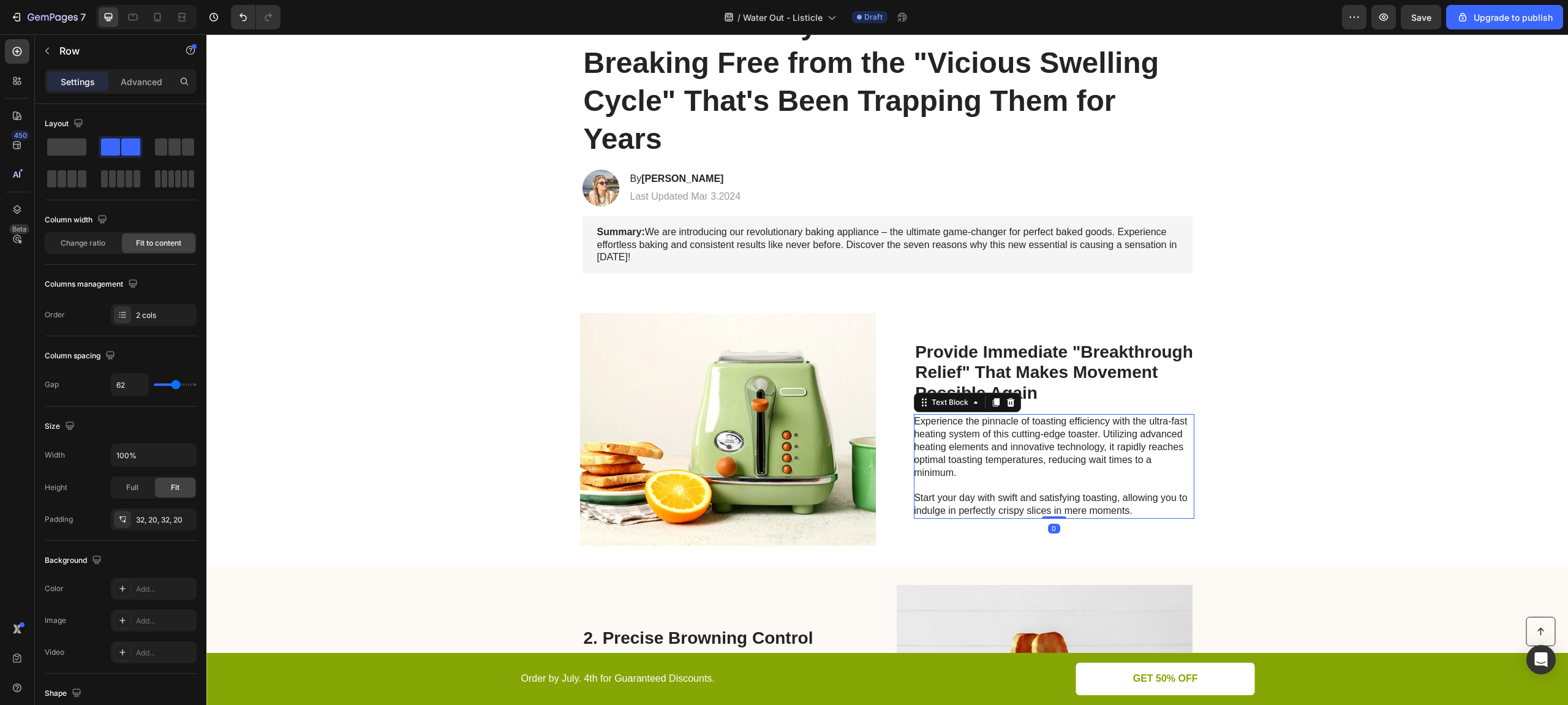
click at [1032, 456] on p "Experience the pinnacle of toasting efficiency with the ultra-fast heating syst…" at bounding box center [1051, 465] width 275 height 102
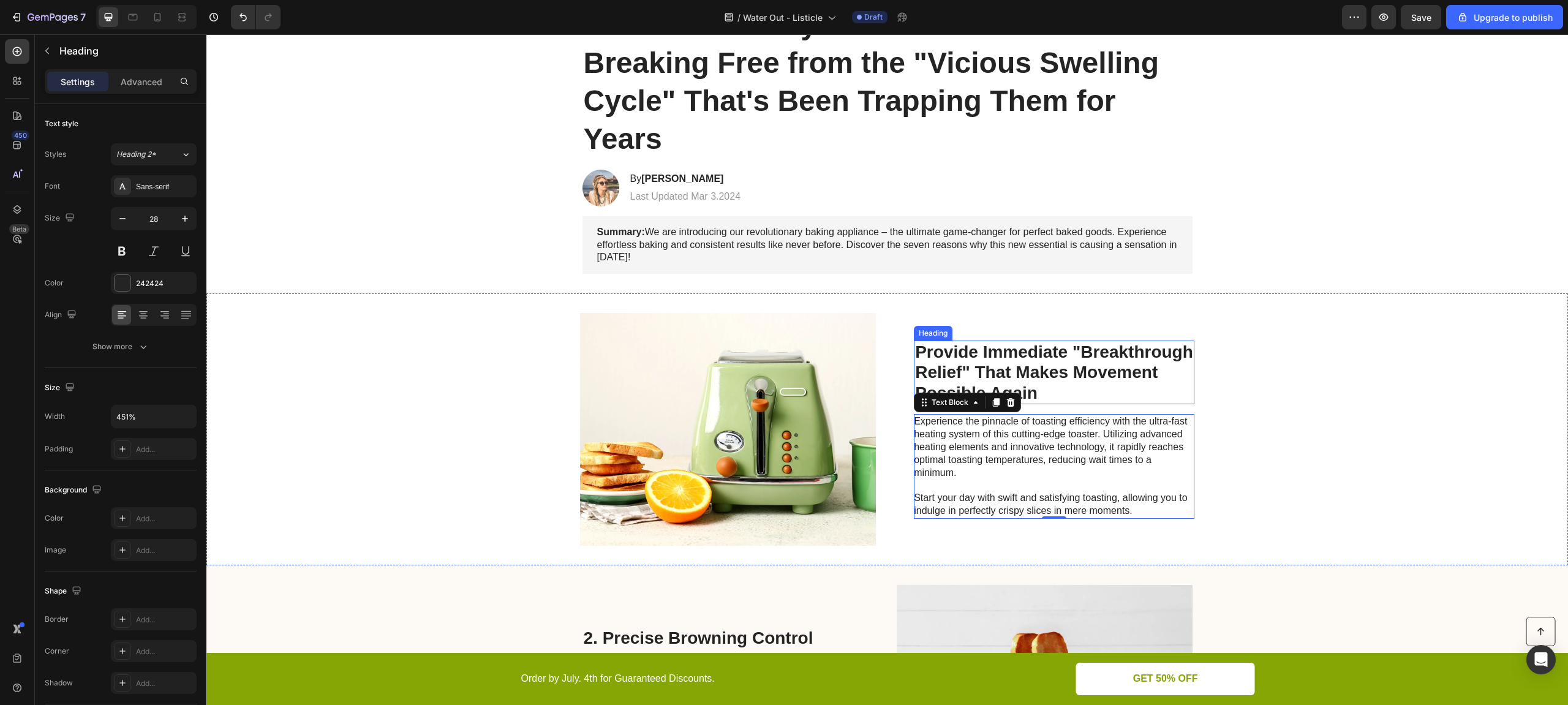
click at [915, 351] on p "Provide Immediate "Breakthrough Relief" That Makes Movement Possible Again" at bounding box center [1054, 373] width 278 height 62
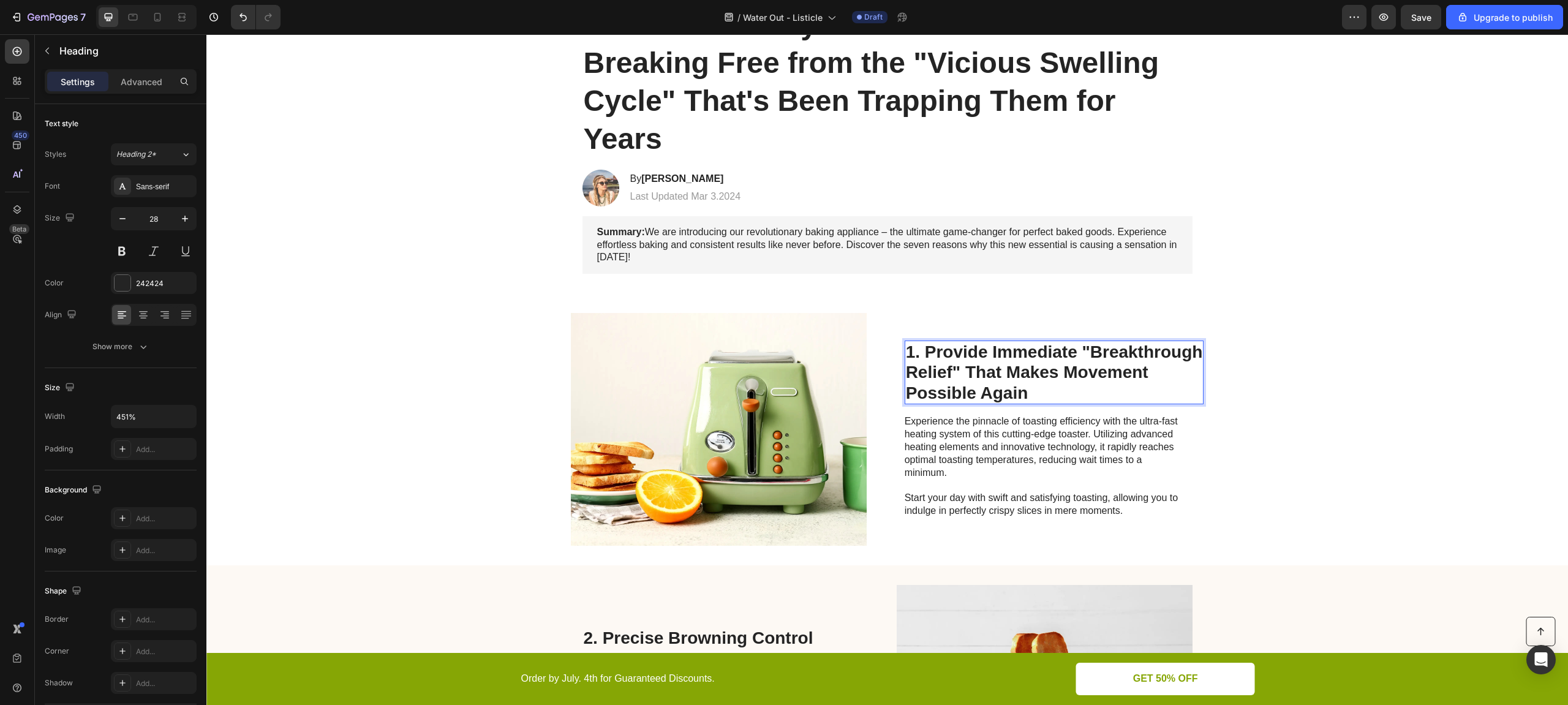
click at [906, 377] on p "1. Provide Immediate "Breakthrough Relief" That Makes Movement Possible Again" at bounding box center [1054, 373] width 297 height 62
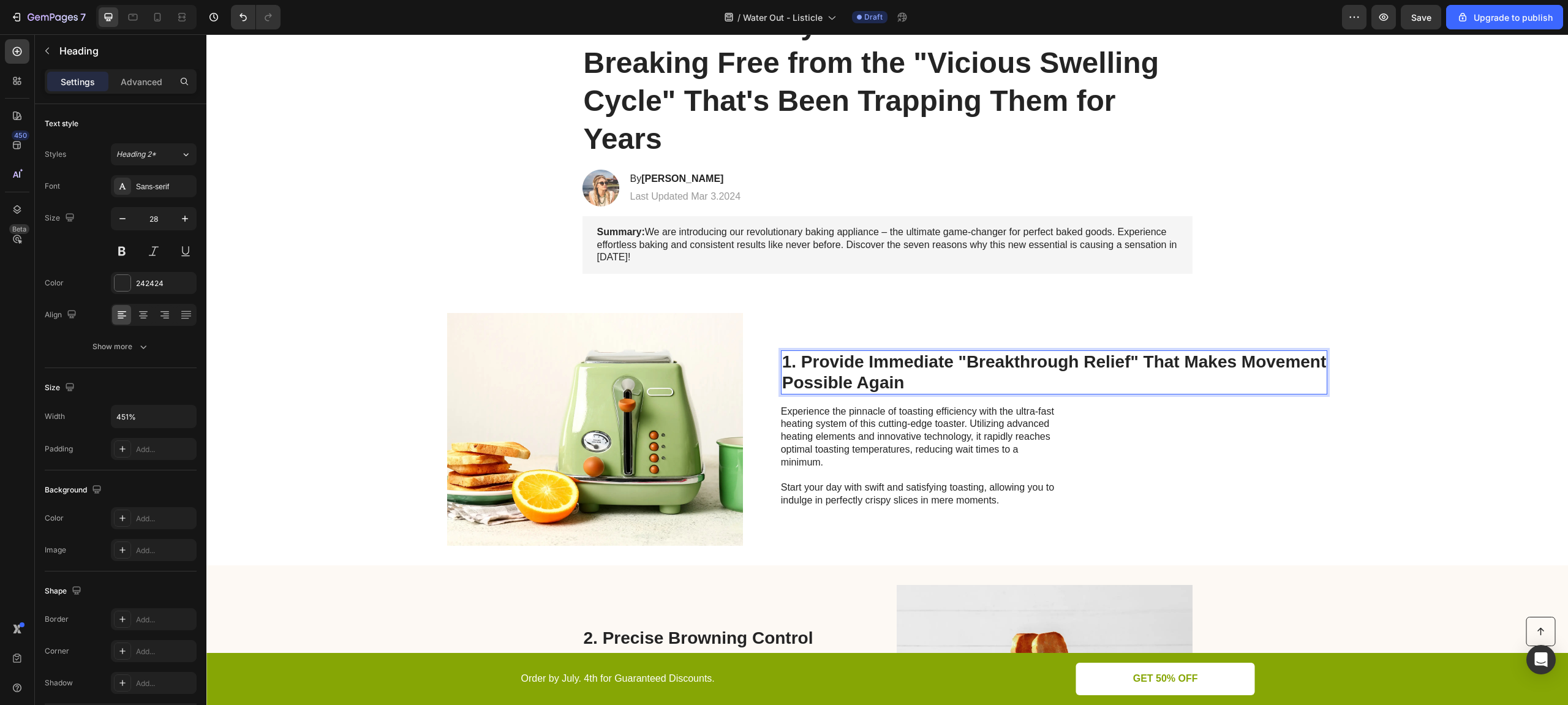
scroll to position [129, 0]
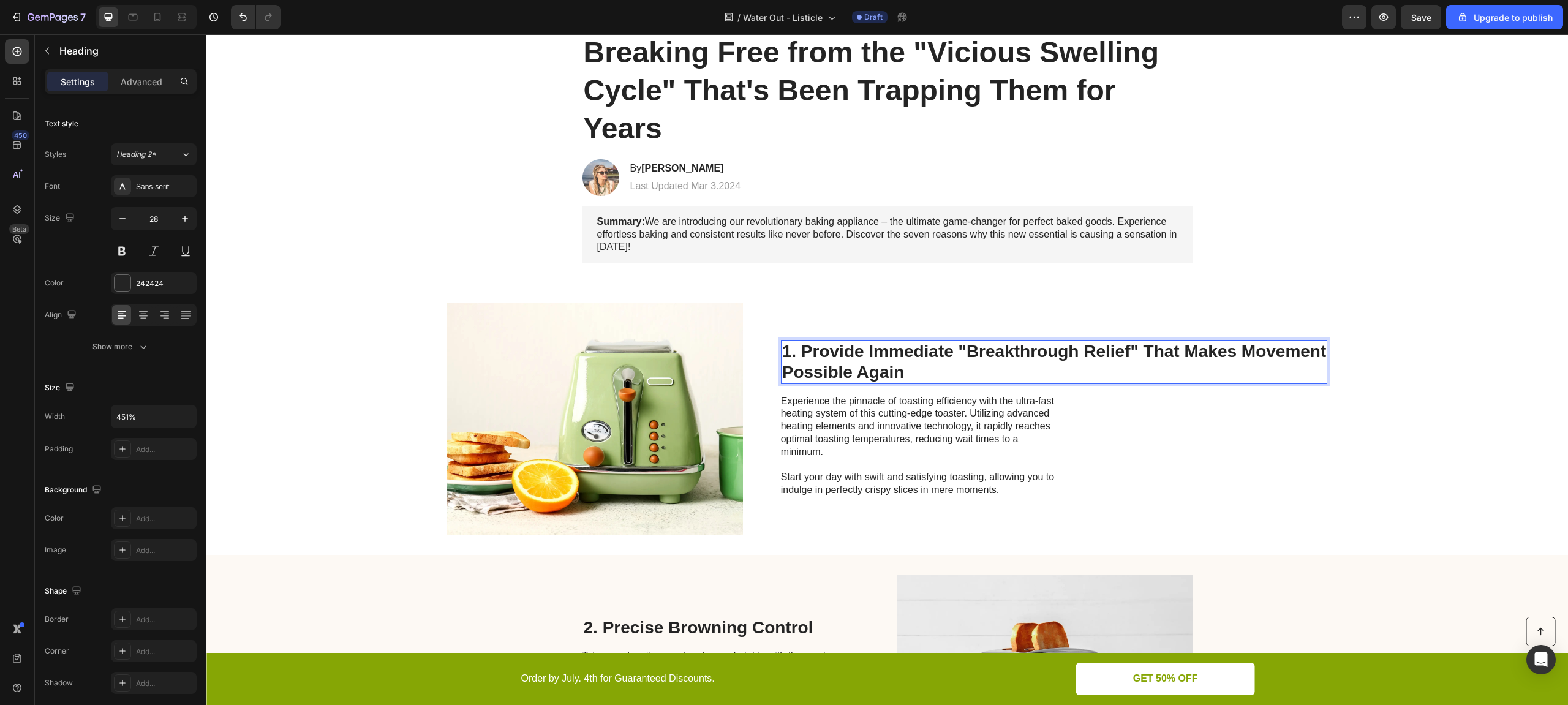
click at [1131, 352] on p "1. Provide Immediate "Breakthrough Relief" That Makes Movement Possible Again" at bounding box center [1055, 362] width 544 height 41
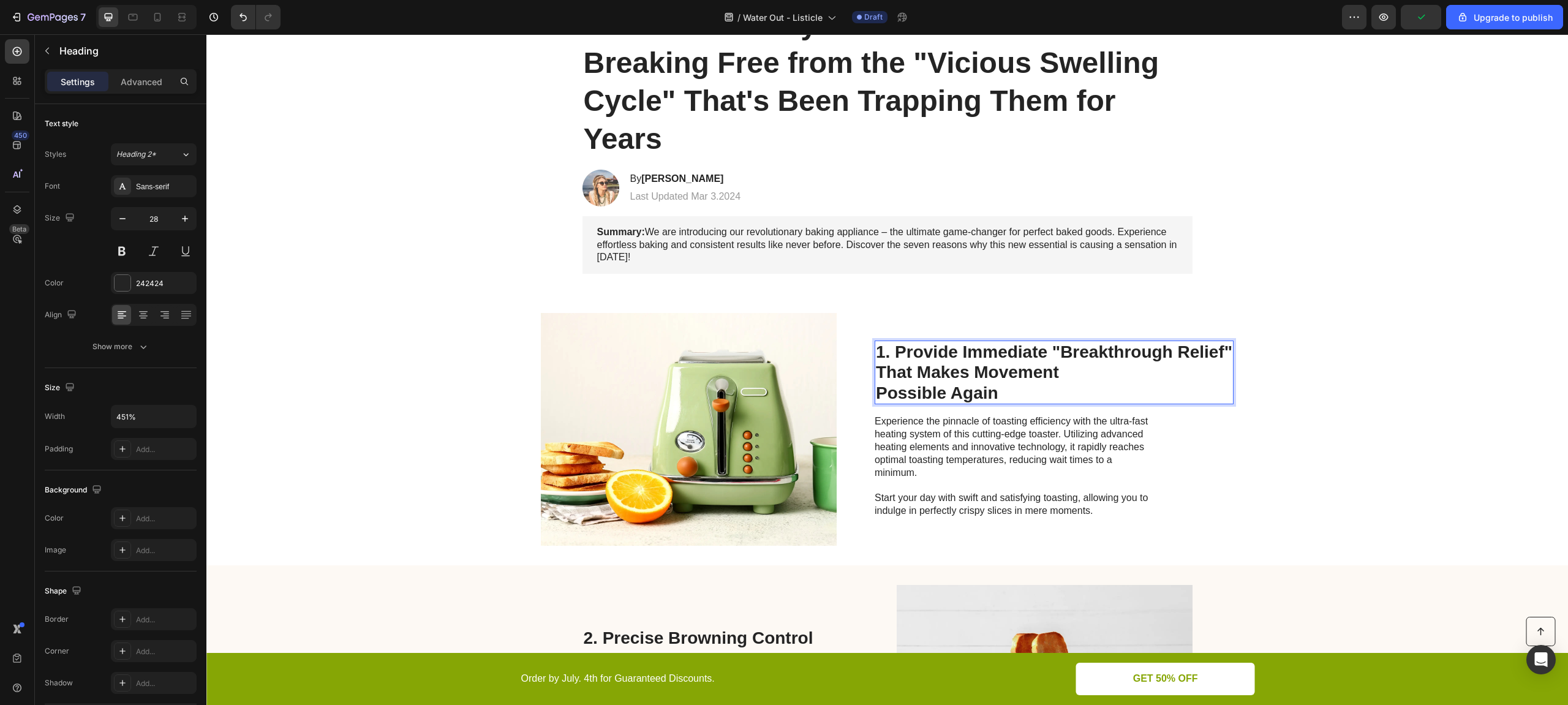
click at [876, 395] on p "1. Provide Immediate "Breakthrough Relief" That Makes Movement Possible Again" at bounding box center [1055, 373] width 357 height 62
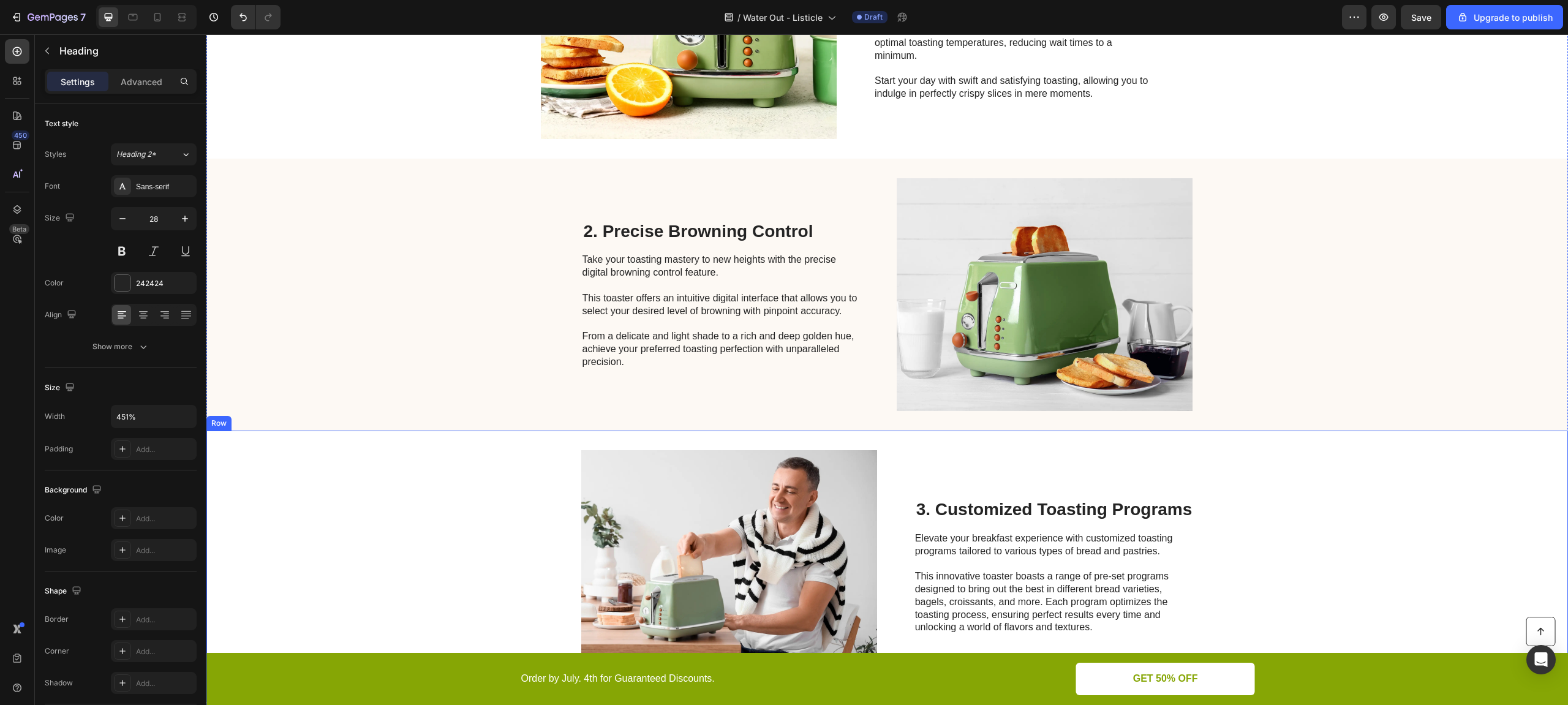
scroll to position [347, 0]
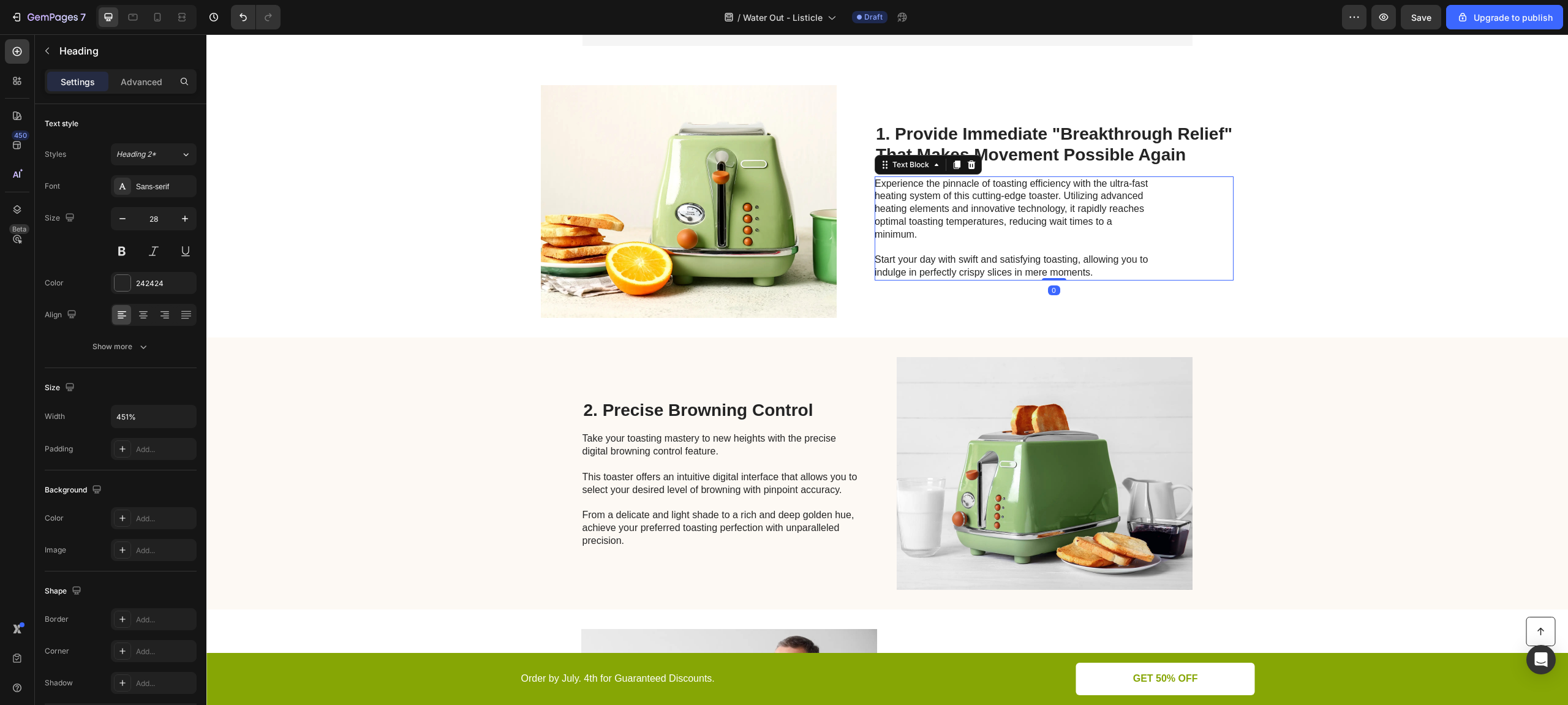
click at [908, 192] on p "Experience the pinnacle of toasting efficiency with the ultra-fast heating syst…" at bounding box center [1011, 228] width 275 height 102
click at [874, 183] on p "Experience the pinnacle of toasting efficiency with the ultra-fast heating syst…" at bounding box center [1011, 228] width 275 height 102
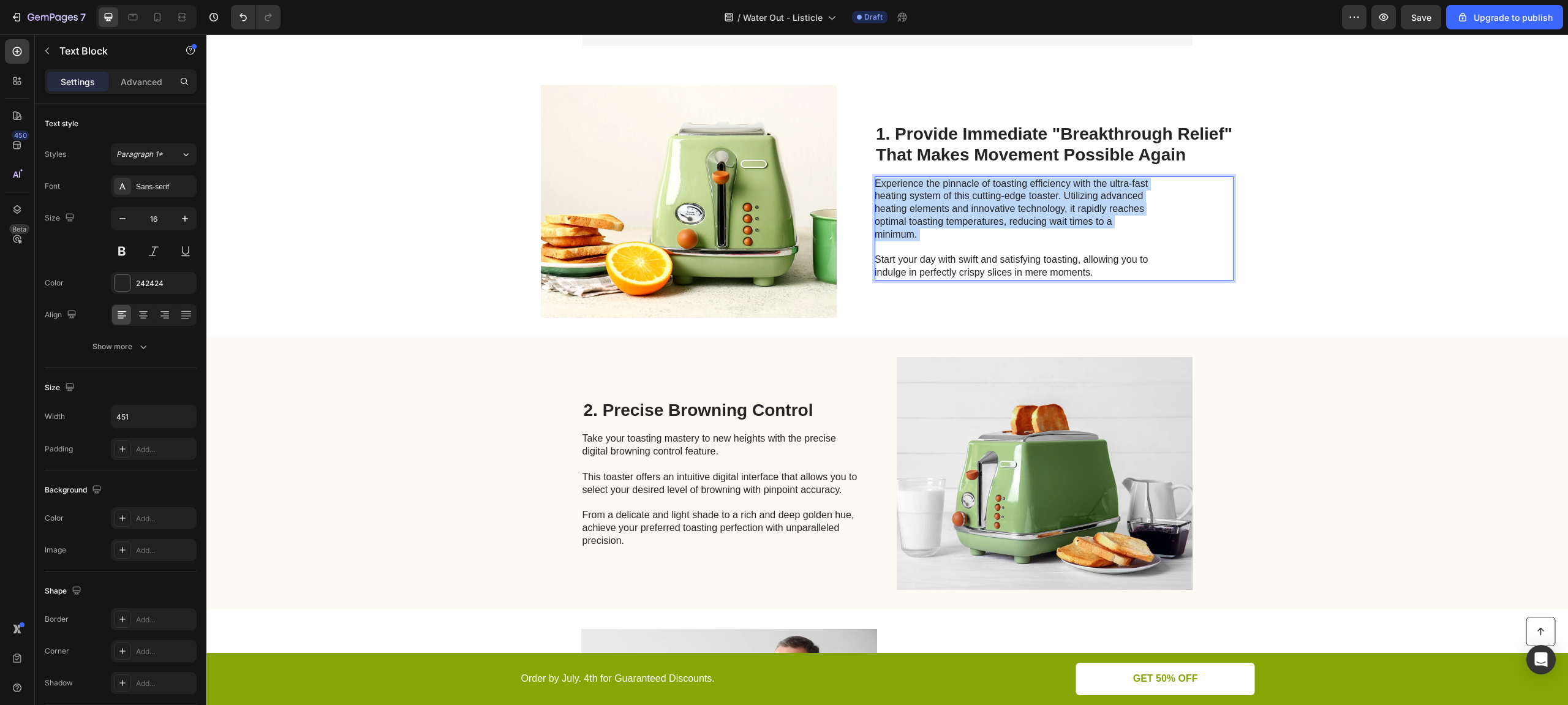
click at [874, 183] on p "Experience the pinnacle of toasting efficiency with the ultra-fast heating syst…" at bounding box center [1011, 228] width 275 height 102
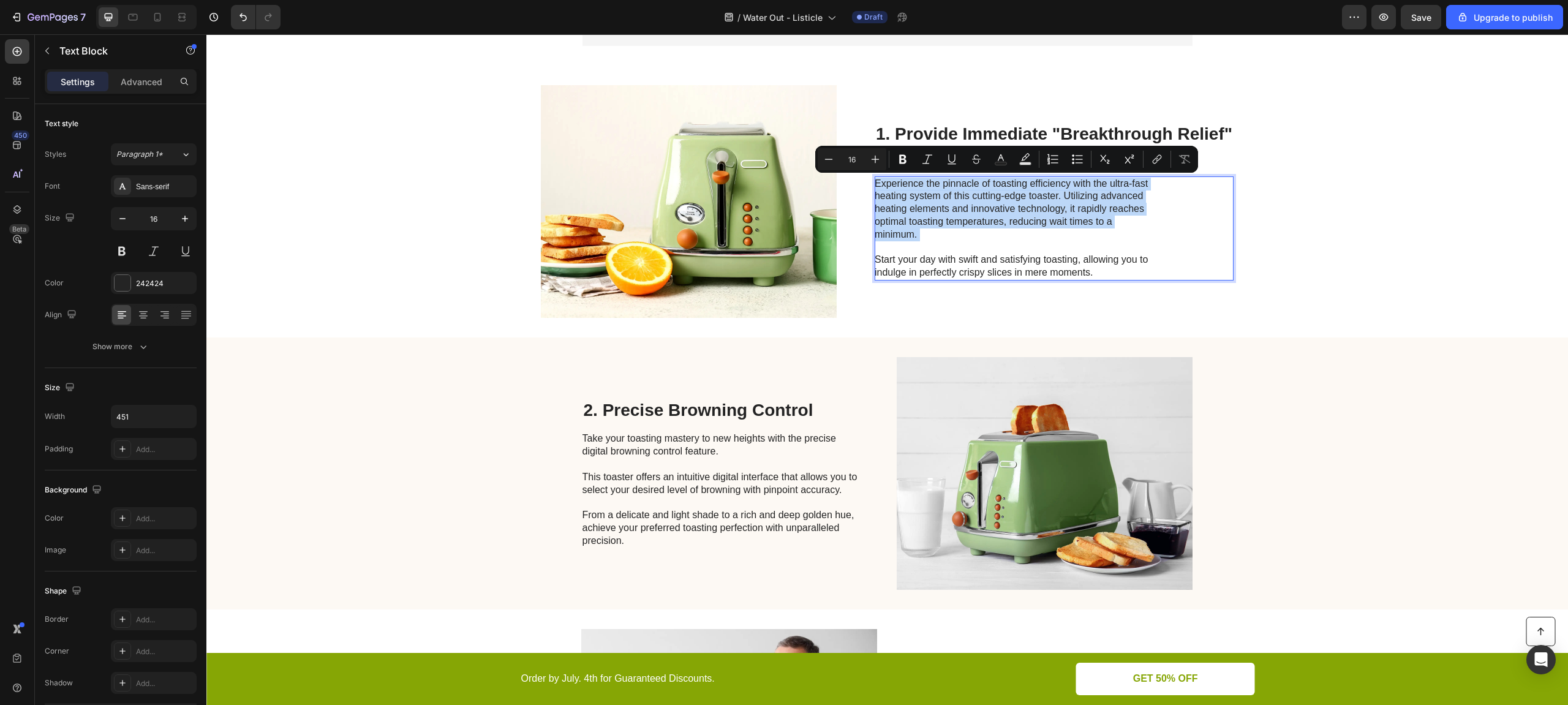
click at [874, 183] on p "Experience the pinnacle of toasting efficiency with the ultra-fast heating syst…" at bounding box center [1011, 228] width 275 height 102
drag, startPoint x: 1090, startPoint y: 274, endPoint x: 843, endPoint y: 160, distance: 272.0
click at [843, 160] on div "Image 1. Provide Immediate "Breakthrough Relief" That Makes Movement Possible A…" at bounding box center [887, 201] width 1362 height 272
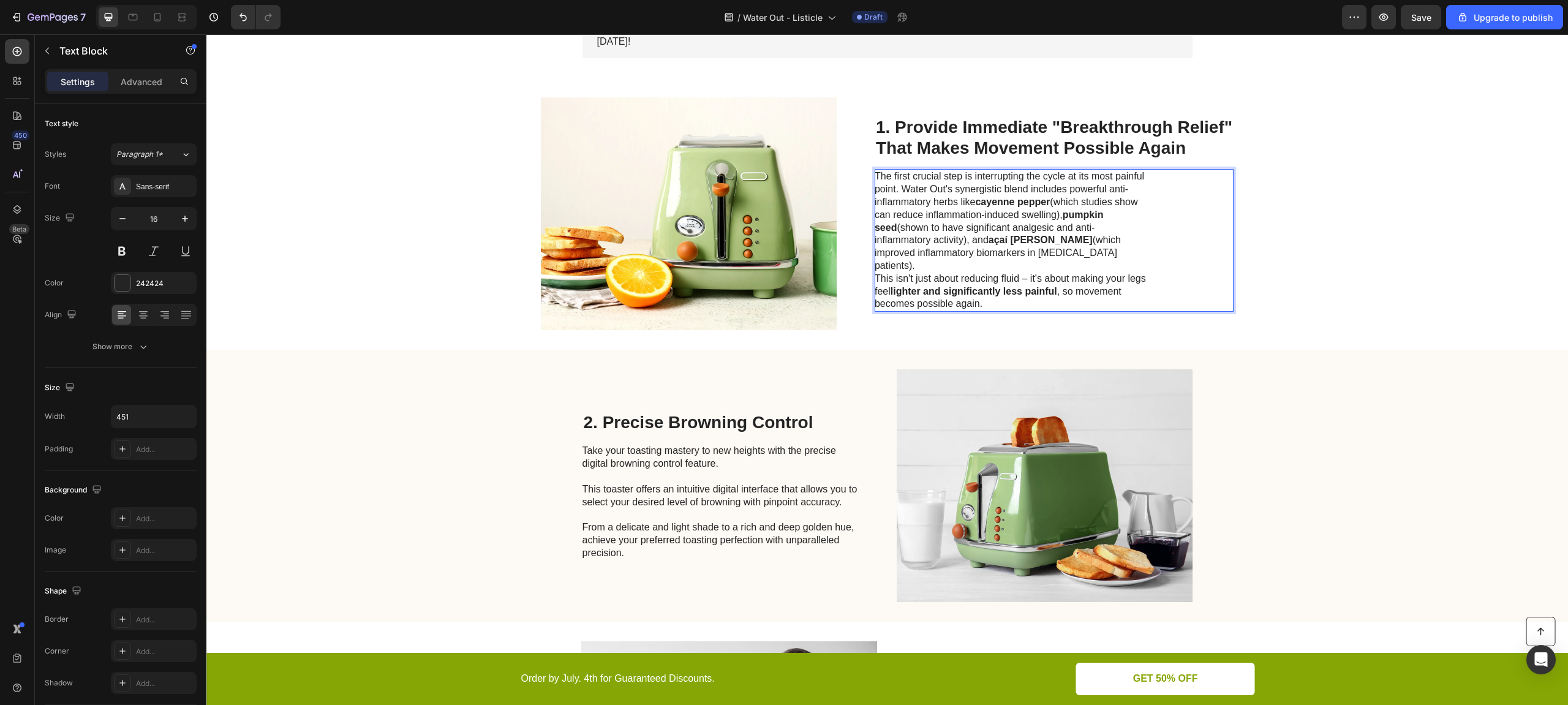
click at [1073, 260] on p "The first crucial step is interrupting the cycle at its most painful point. Wat…" at bounding box center [1011, 221] width 275 height 102
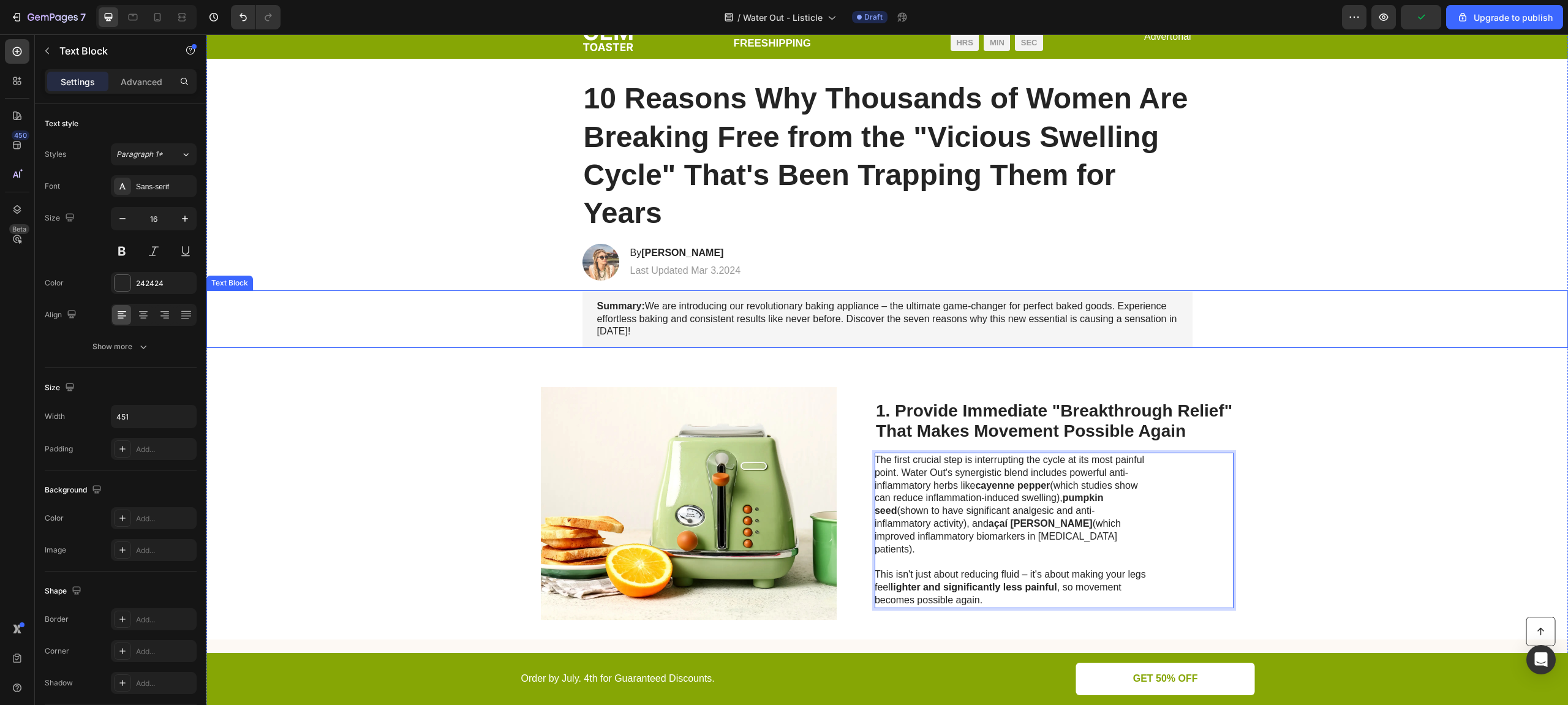
scroll to position [0, 0]
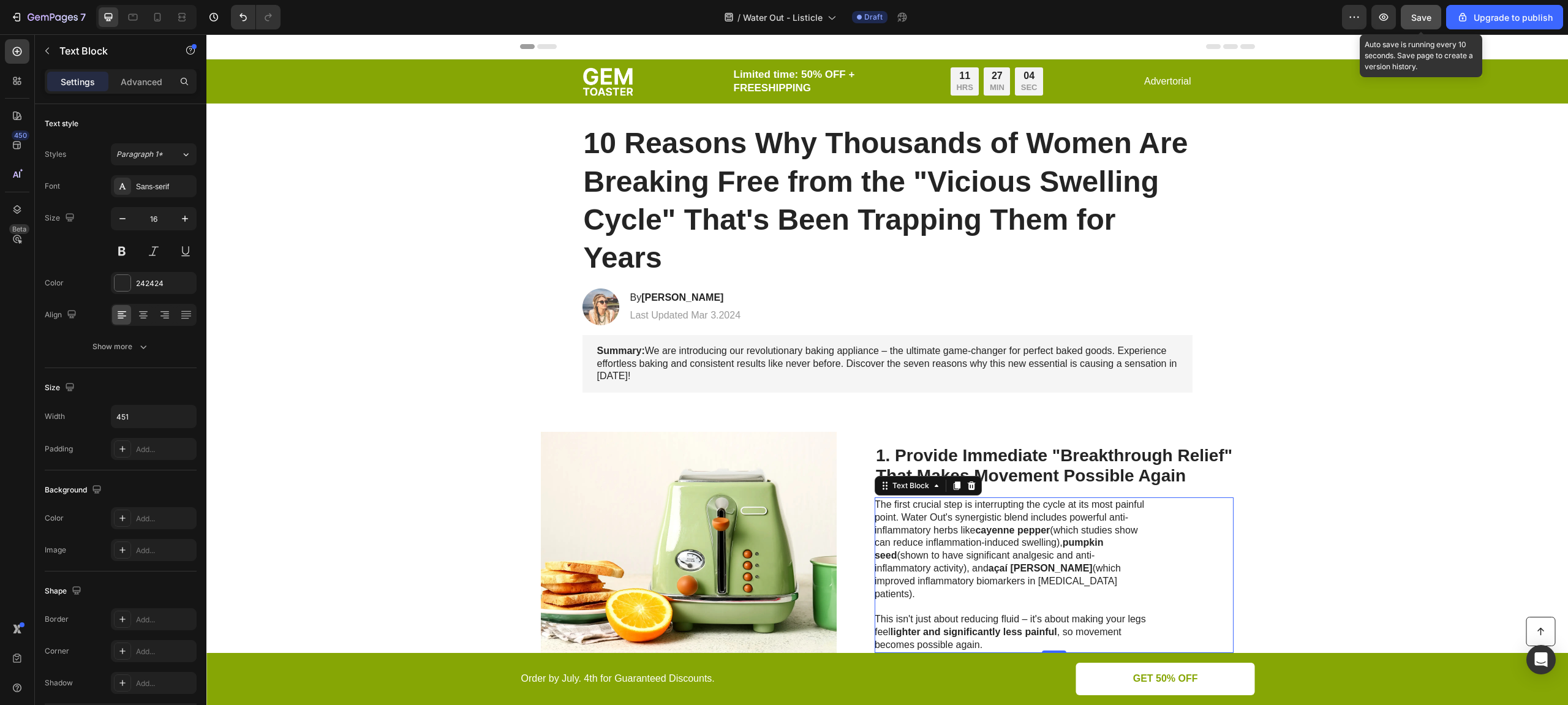
click at [1431, 14] on span "Save" at bounding box center [1421, 17] width 21 height 11
